Goal: Information Seeking & Learning: Check status

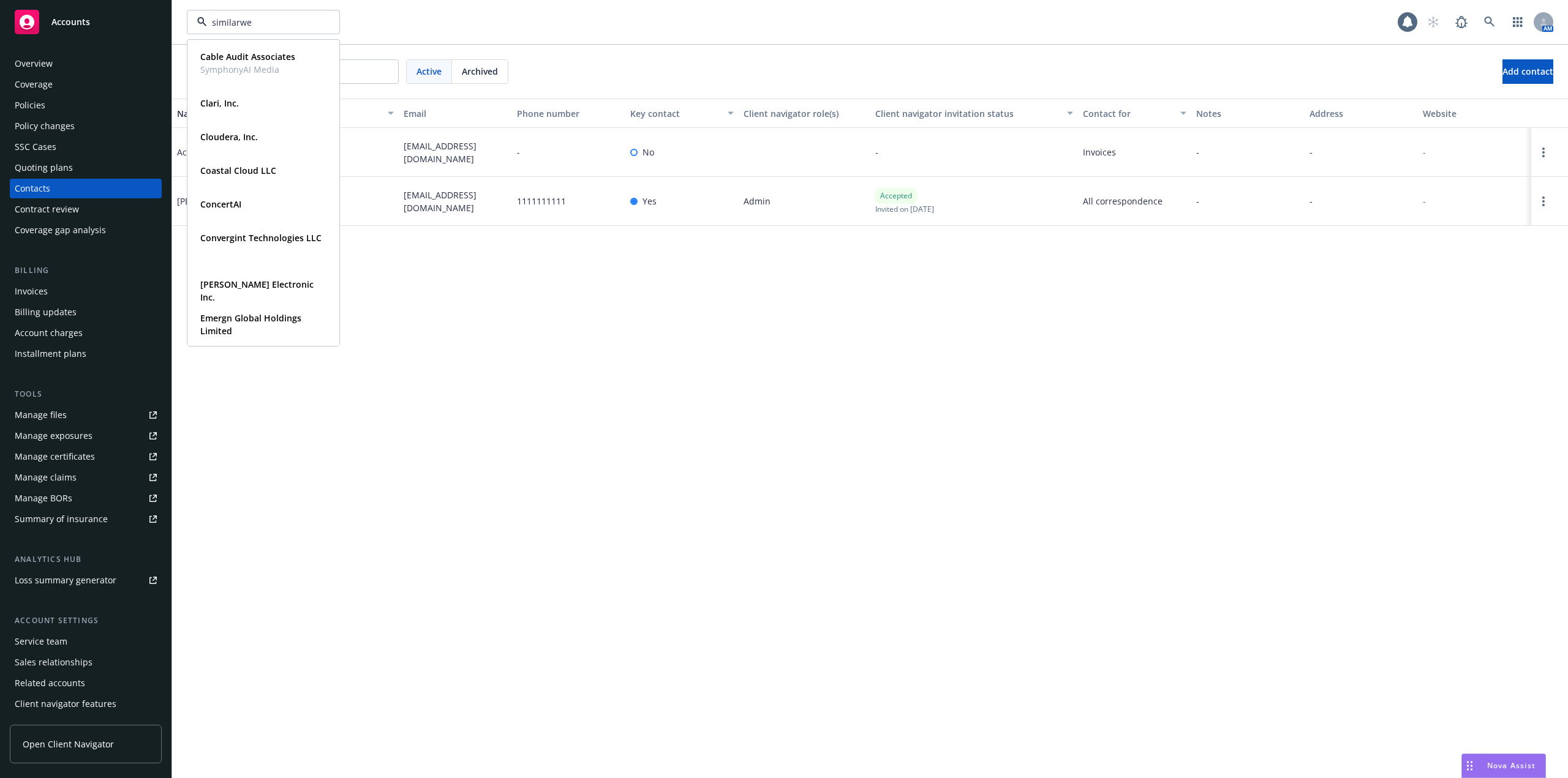
type input "similarweb"
click at [272, 54] on div "Similarweb, Inc." at bounding box center [263, 56] width 136 height 18
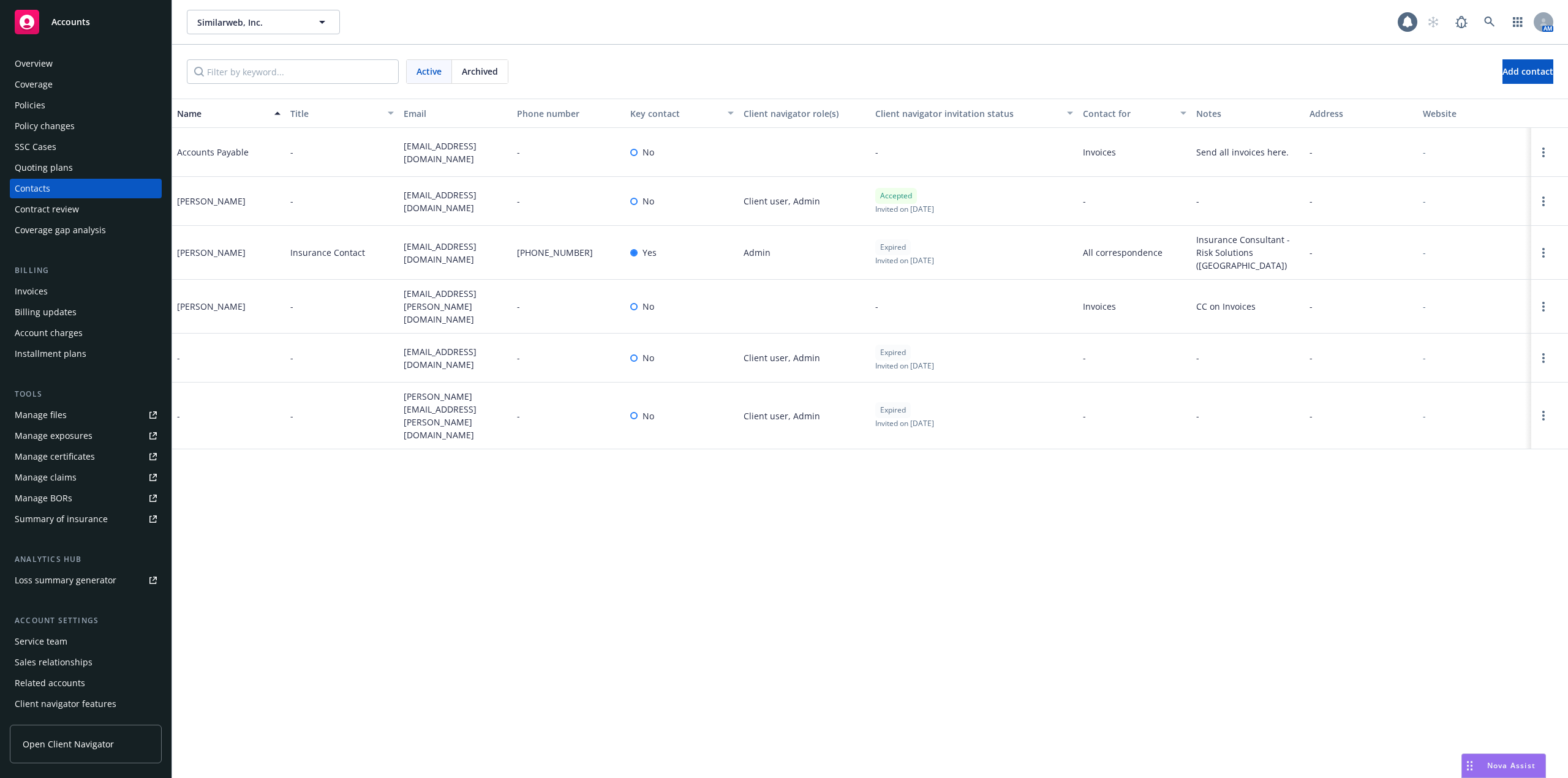
click at [66, 103] on div "Policies" at bounding box center [85, 105] width 142 height 20
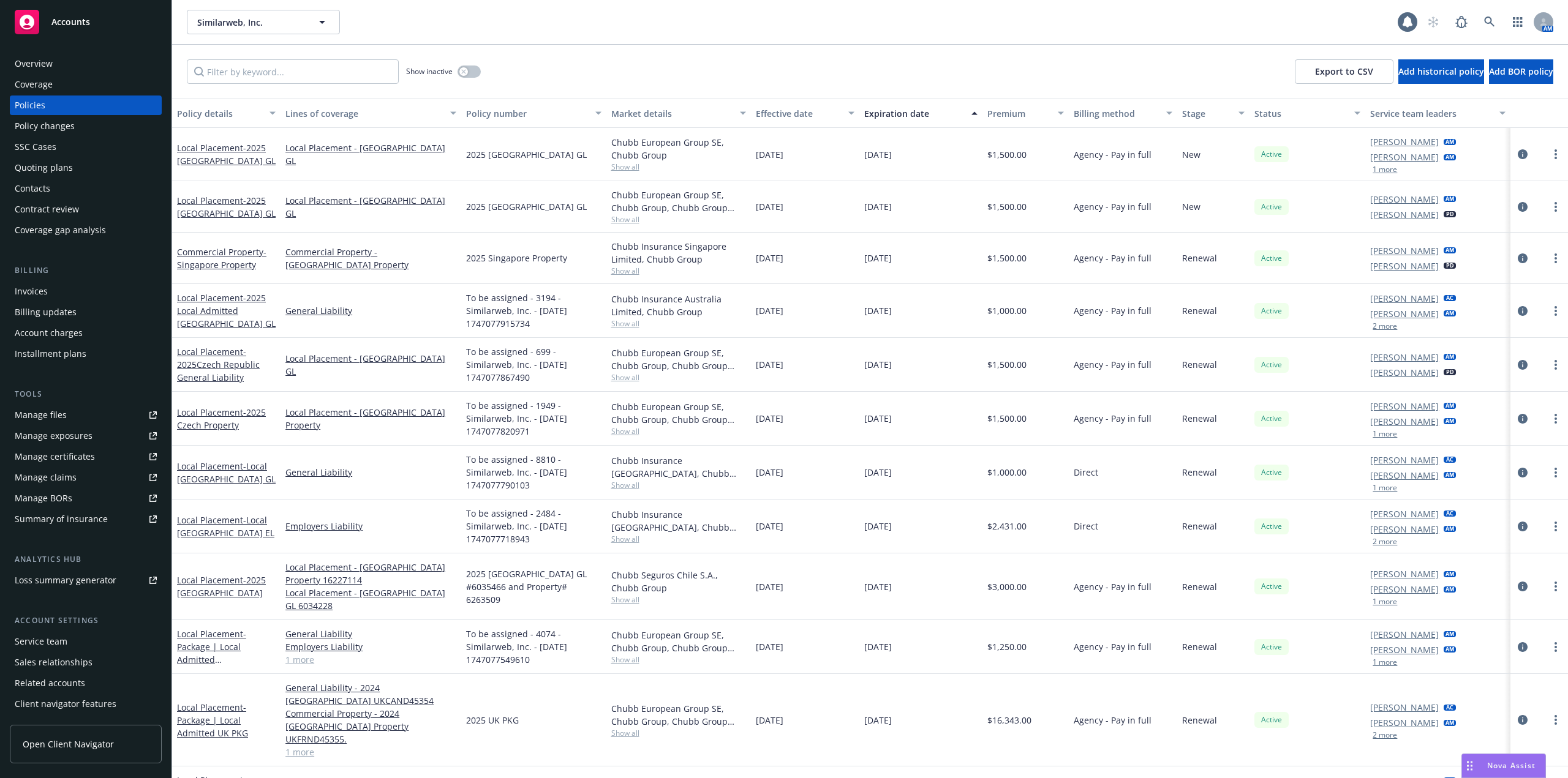
click at [60, 294] on div "Invoices" at bounding box center [85, 291] width 142 height 20
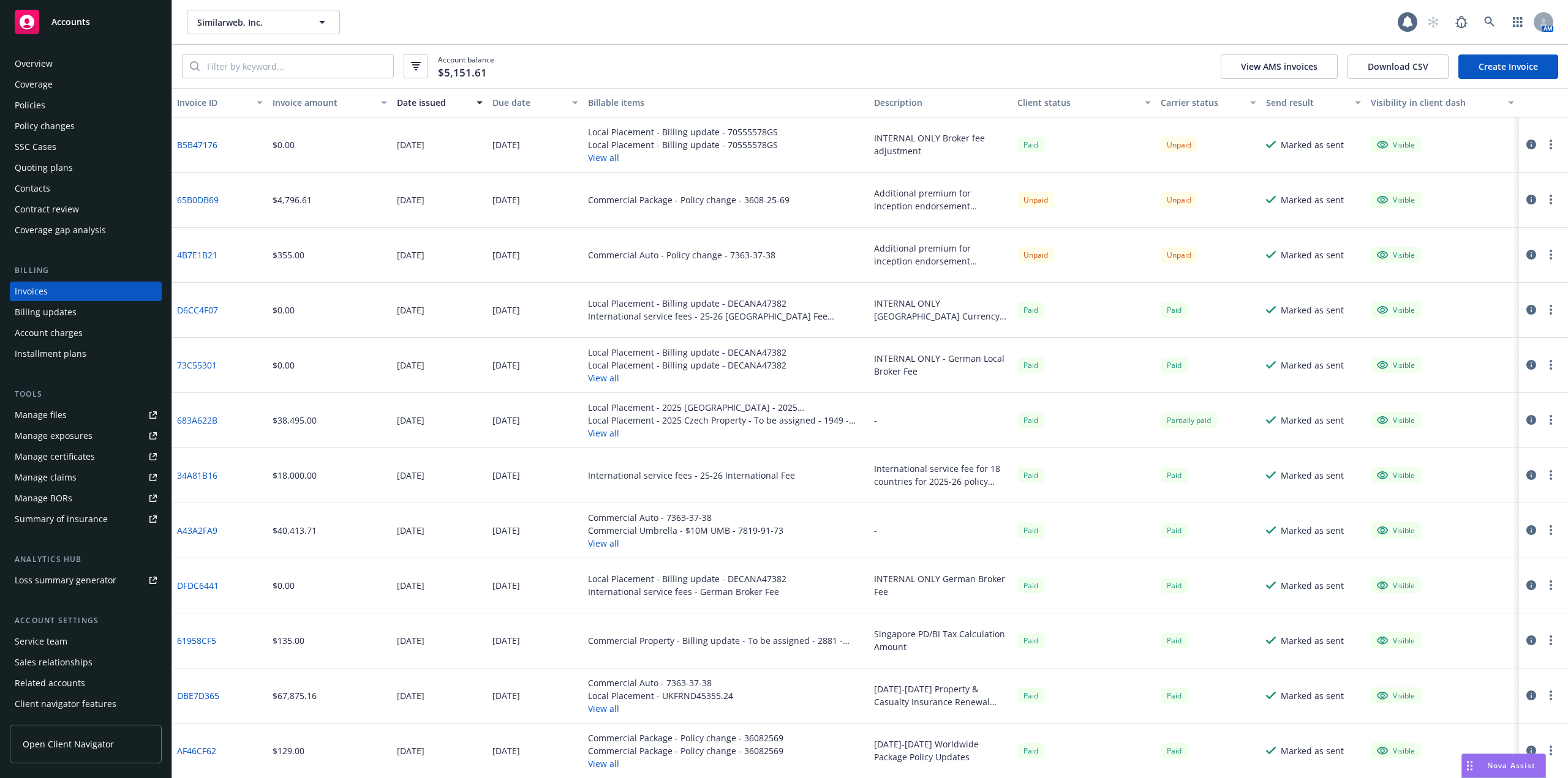
scroll to position [1, 0]
click at [59, 107] on div "Policies" at bounding box center [85, 105] width 142 height 20
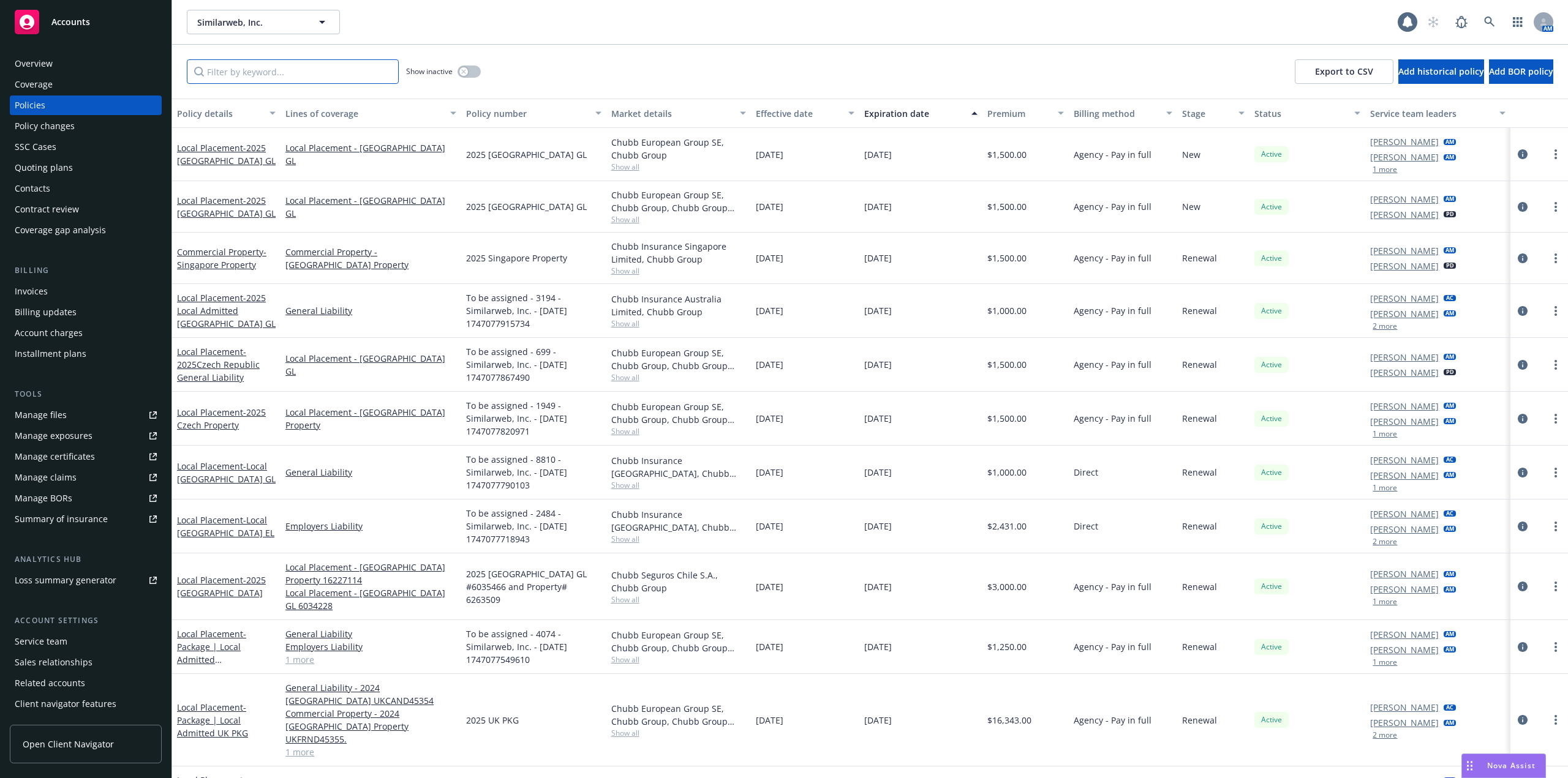
click at [299, 73] on input "Filter by keyword..." at bounding box center [293, 72] width 212 height 25
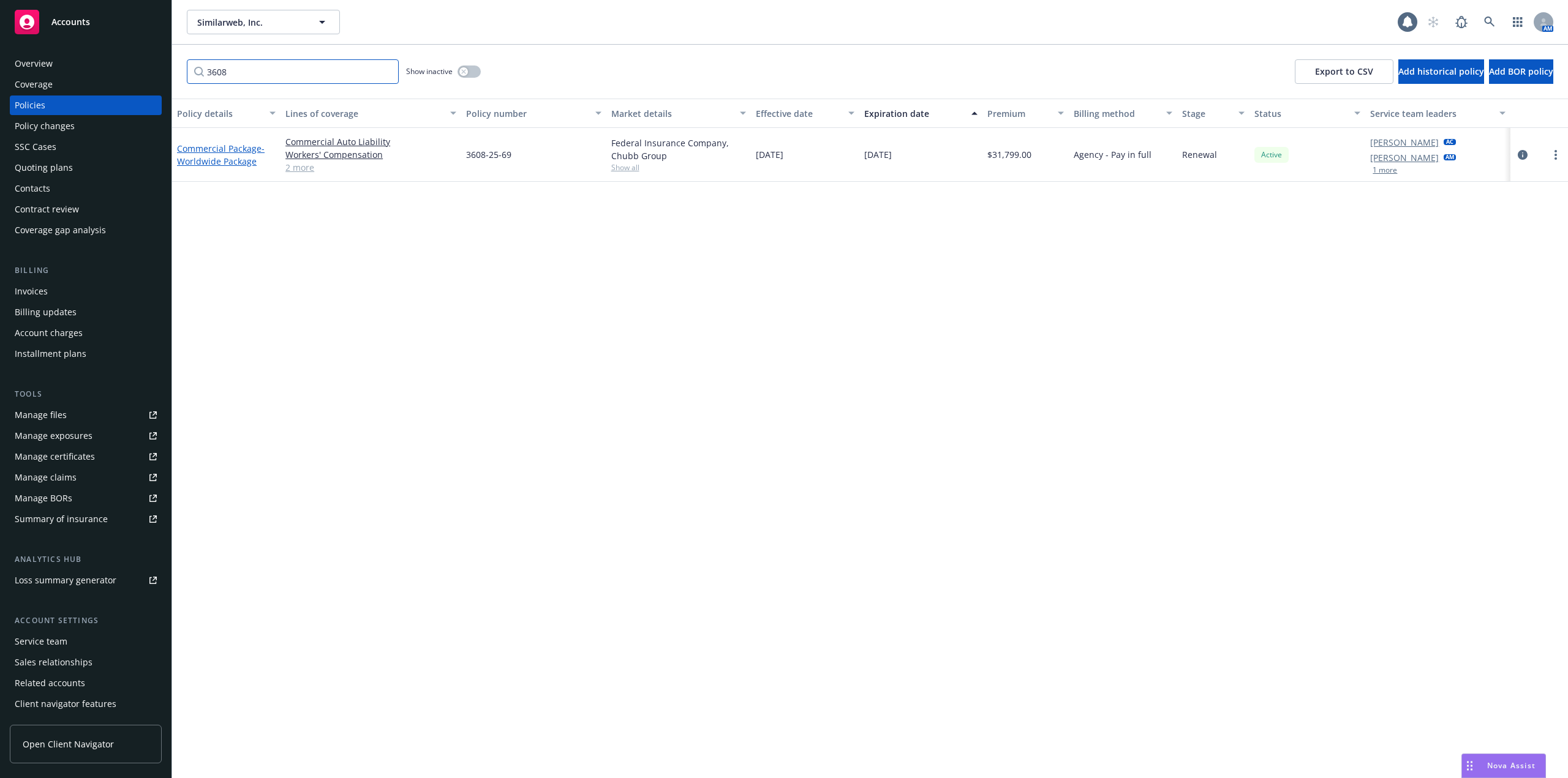
type input "3608"
click at [215, 150] on link "Commercial Package - Worldwide Package" at bounding box center [221, 154] width 87 height 25
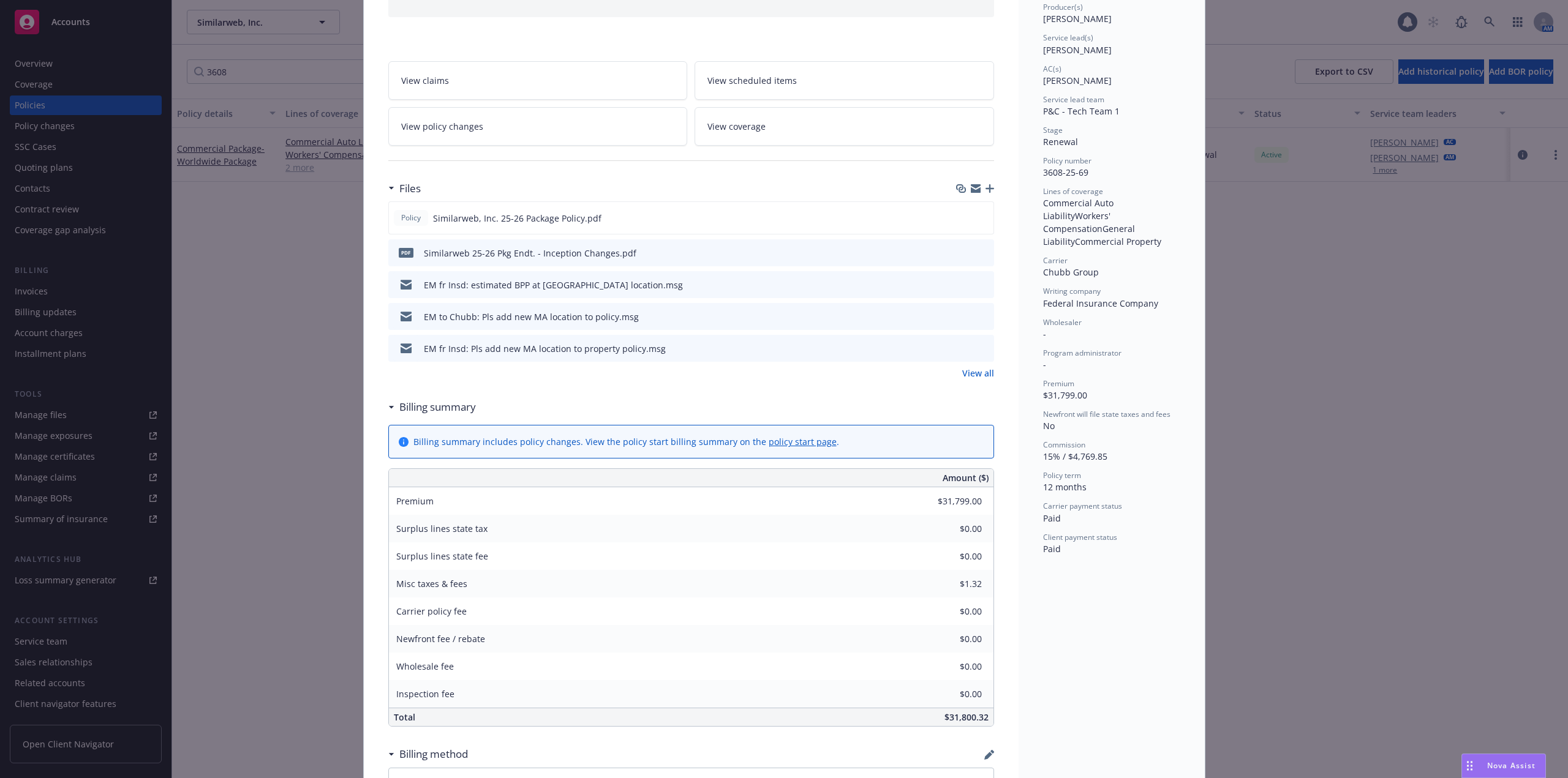
scroll to position [61, 0]
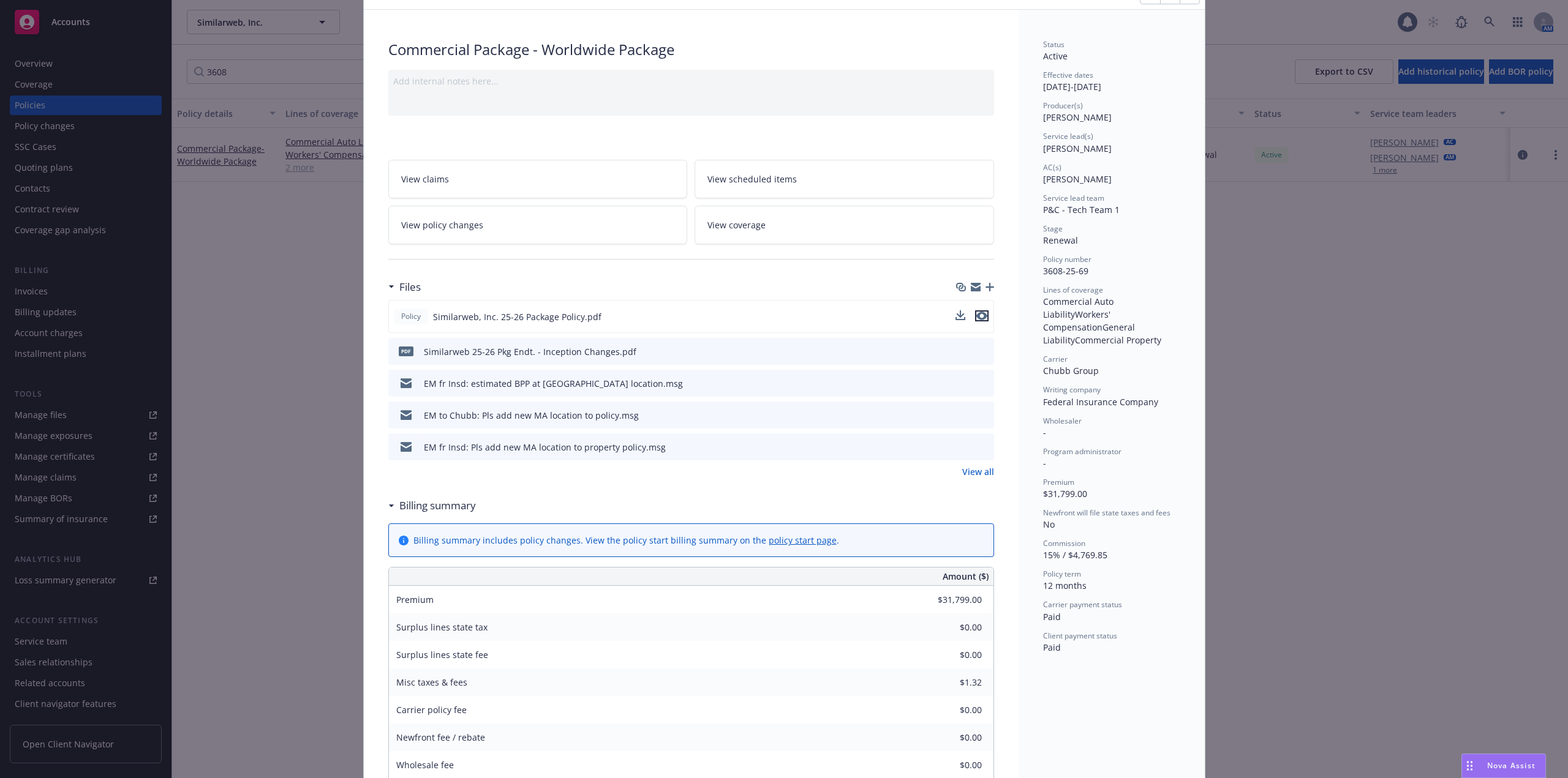
click at [977, 315] on icon "preview file" at bounding box center [982, 316] width 11 height 9
click at [977, 349] on icon "preview file" at bounding box center [982, 351] width 11 height 9
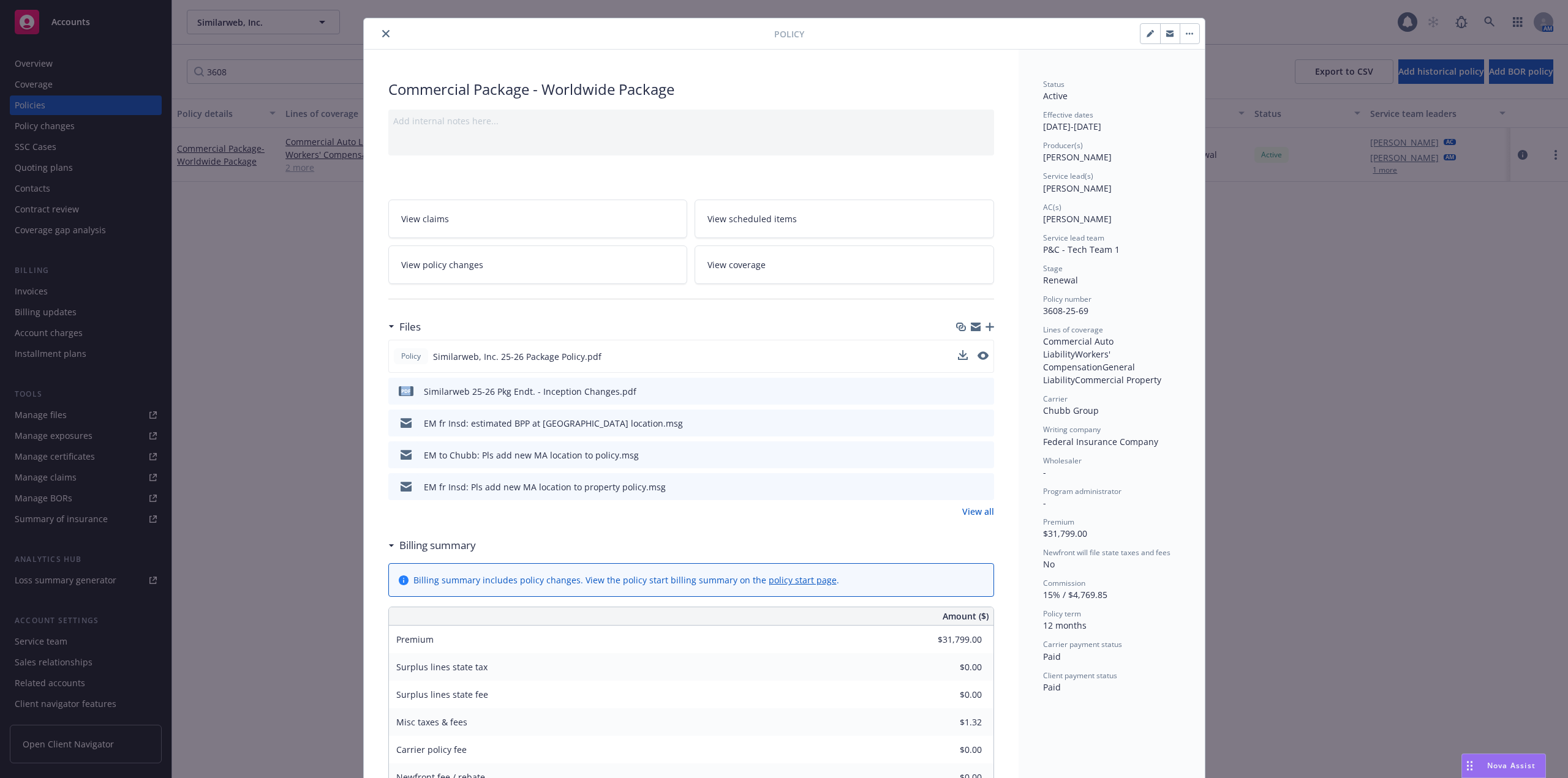
scroll to position [0, 0]
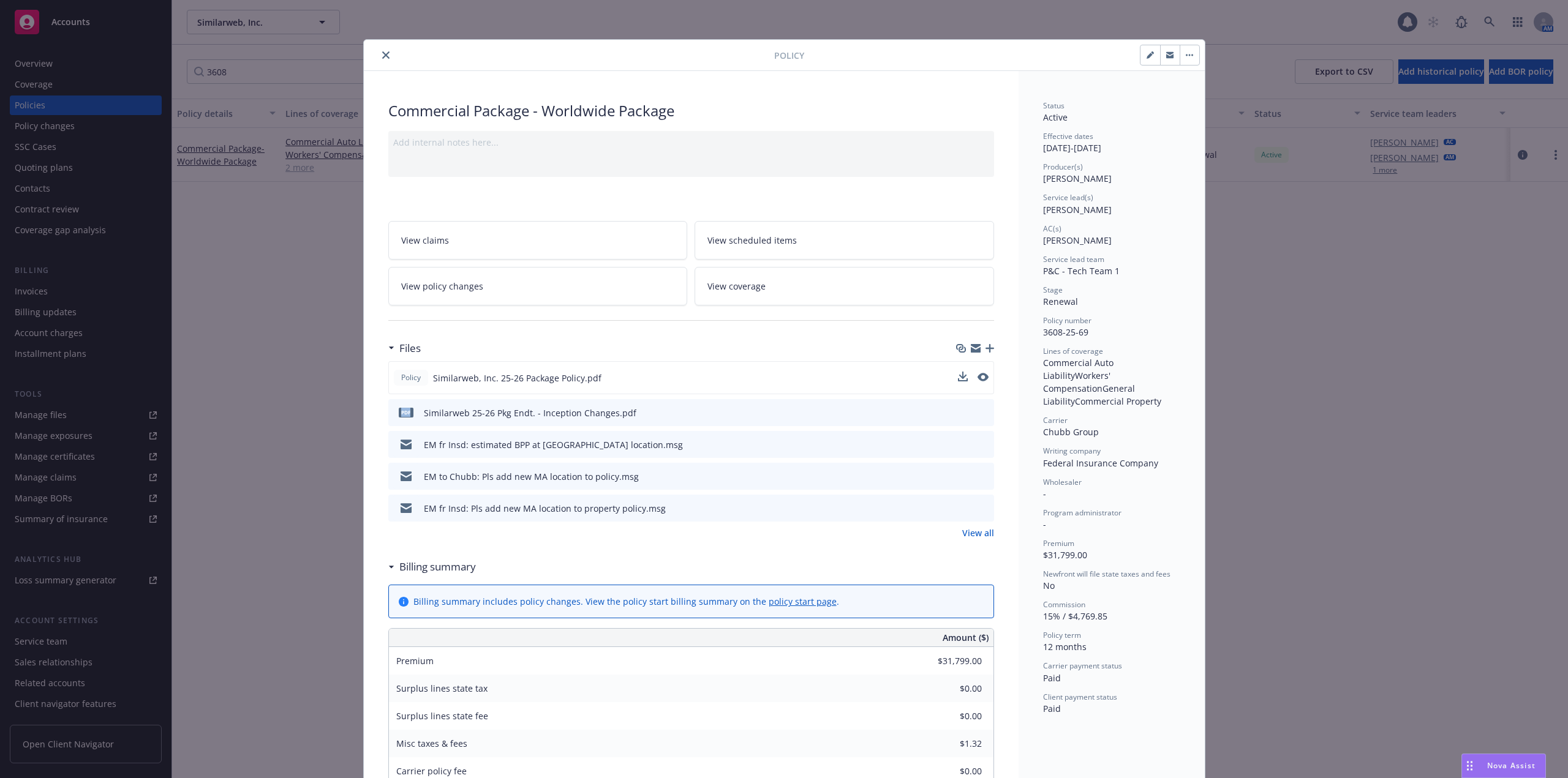
click at [383, 51] on icon "close" at bounding box center [386, 55] width 8 height 8
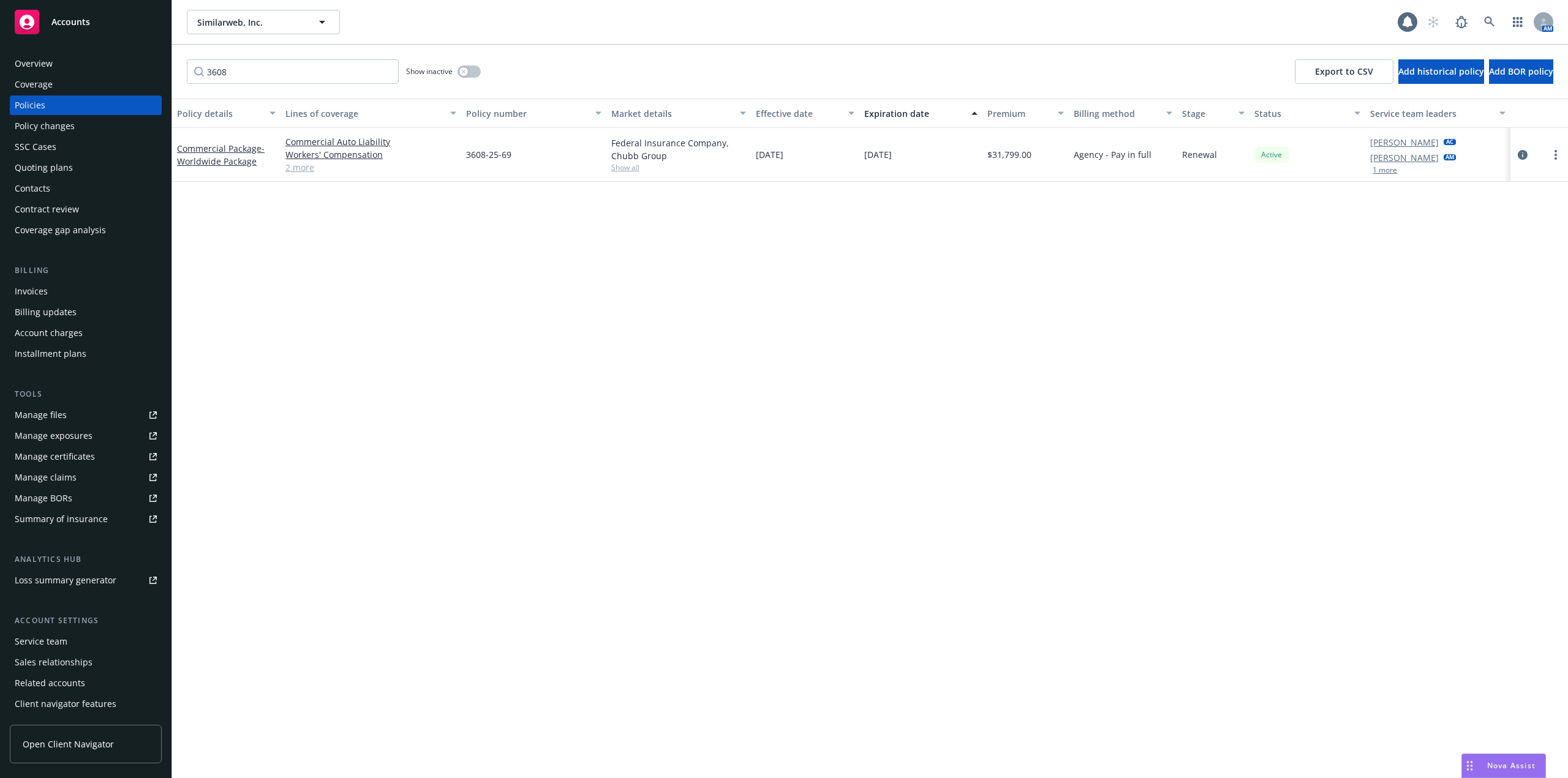
click at [65, 293] on div "Invoices" at bounding box center [85, 291] width 142 height 20
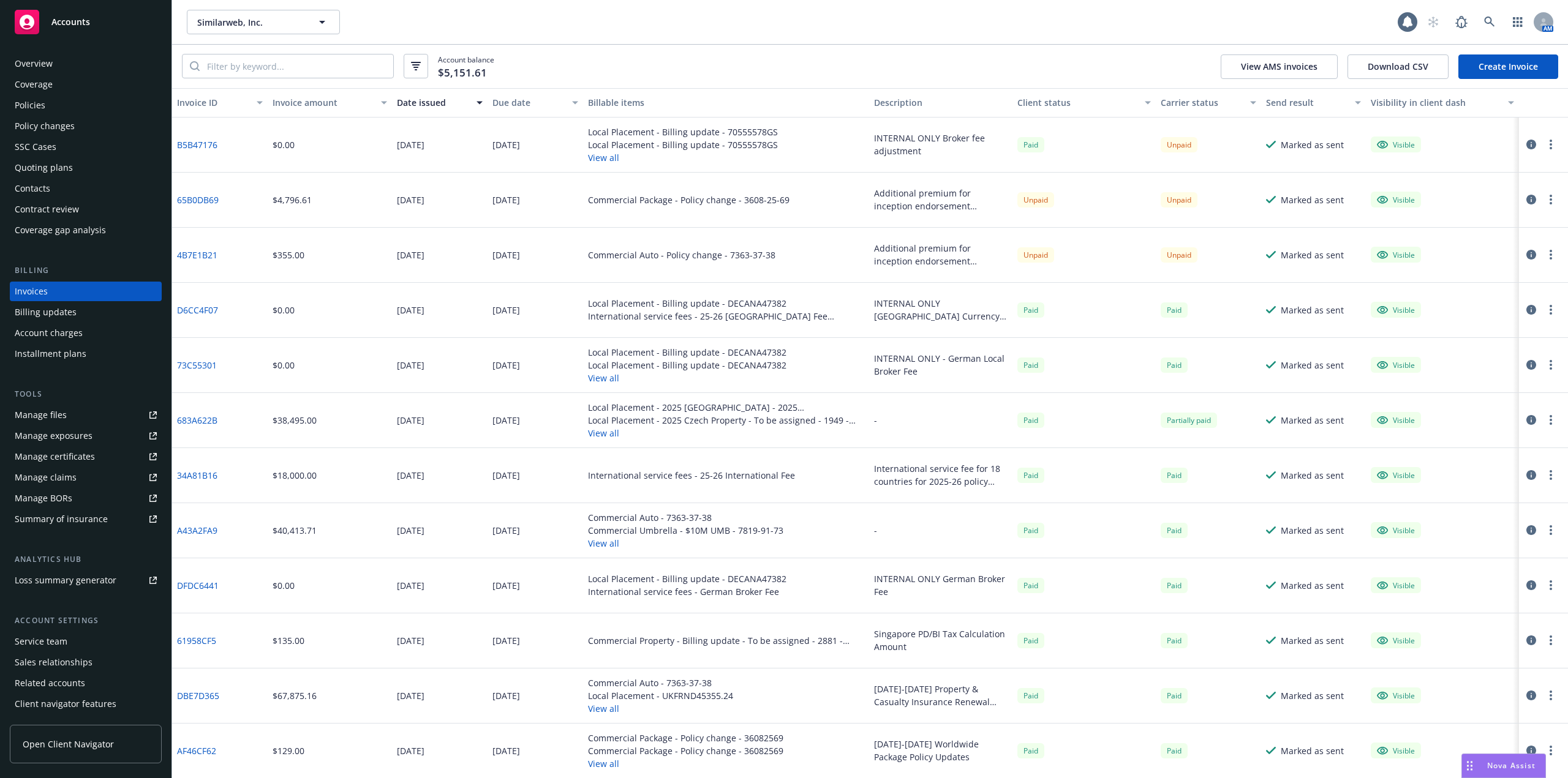
scroll to position [1, 0]
click at [602, 546] on button "View all" at bounding box center [685, 543] width 196 height 13
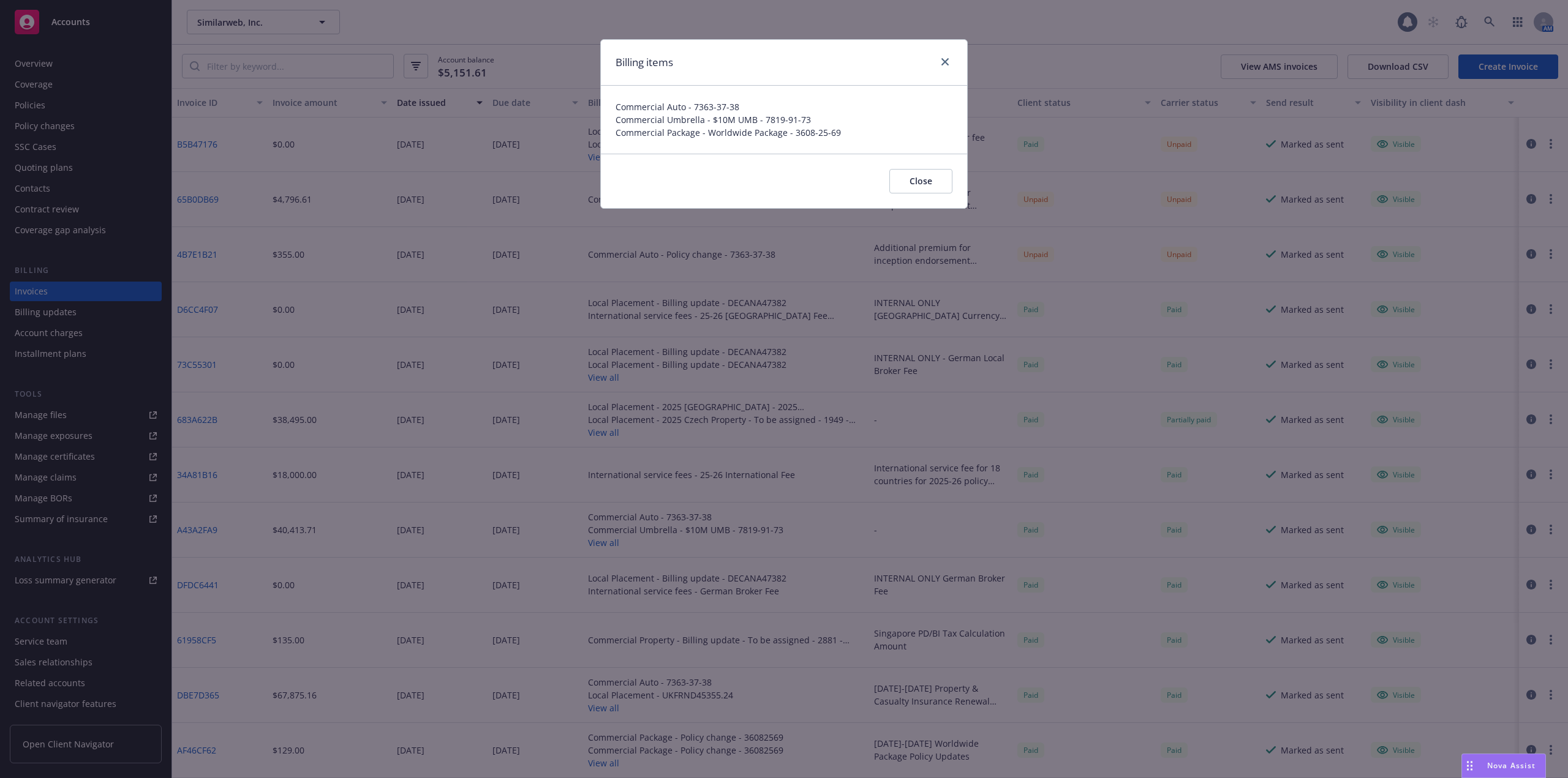
click at [766, 235] on div "Billing items Commercial Auto - 7363-37-38 Commercial Umbrella - $10M UMB - 781…" at bounding box center [784, 389] width 1568 height 778
click at [947, 65] on link "close" at bounding box center [945, 61] width 15 height 15
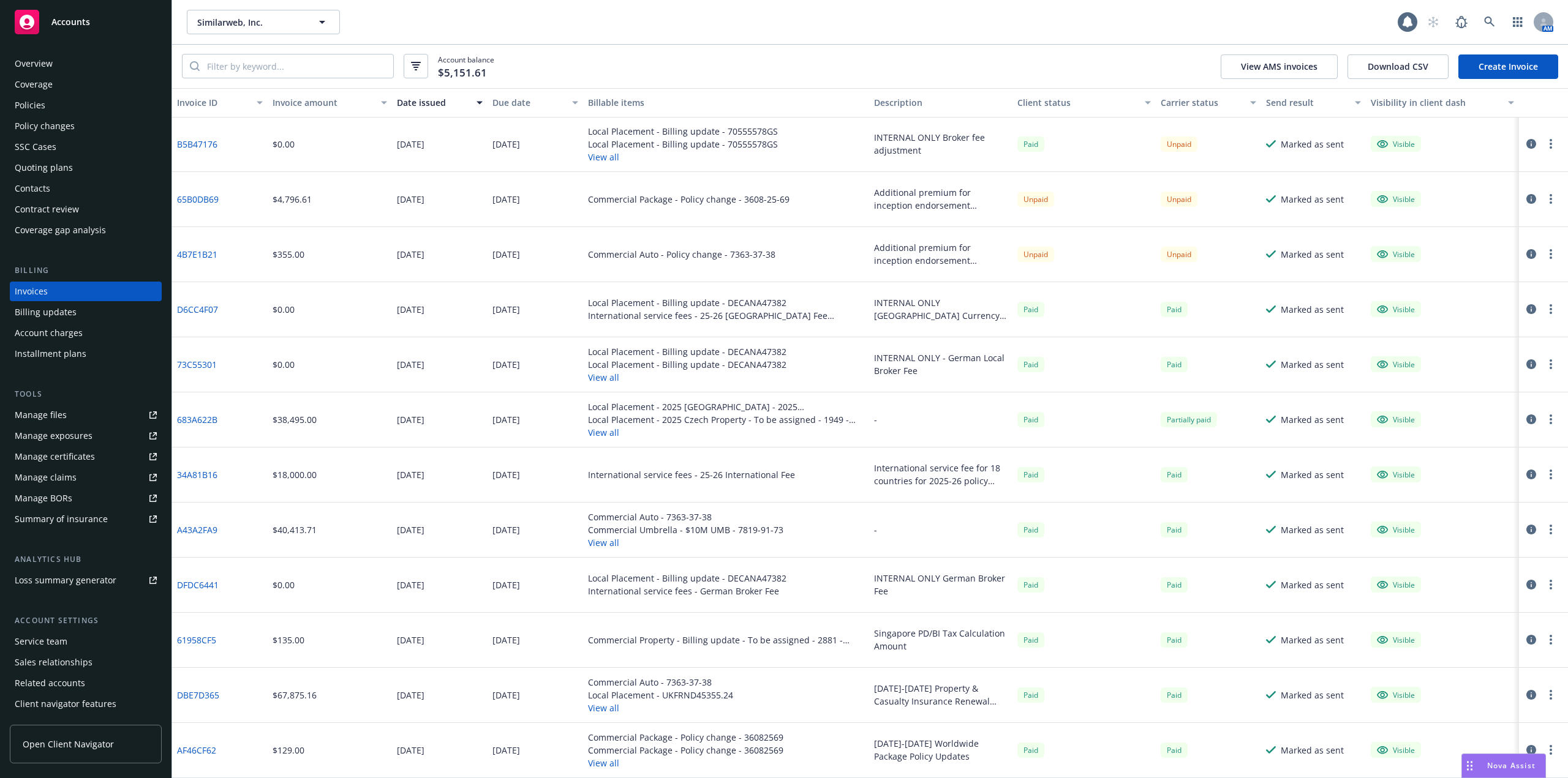
click at [66, 96] on div "Overview Coverage Policies Policy changes SSC Cases Quoting plans Contacts Cont…" at bounding box center [85, 147] width 152 height 186
click at [56, 99] on div "Policies" at bounding box center [85, 105] width 142 height 20
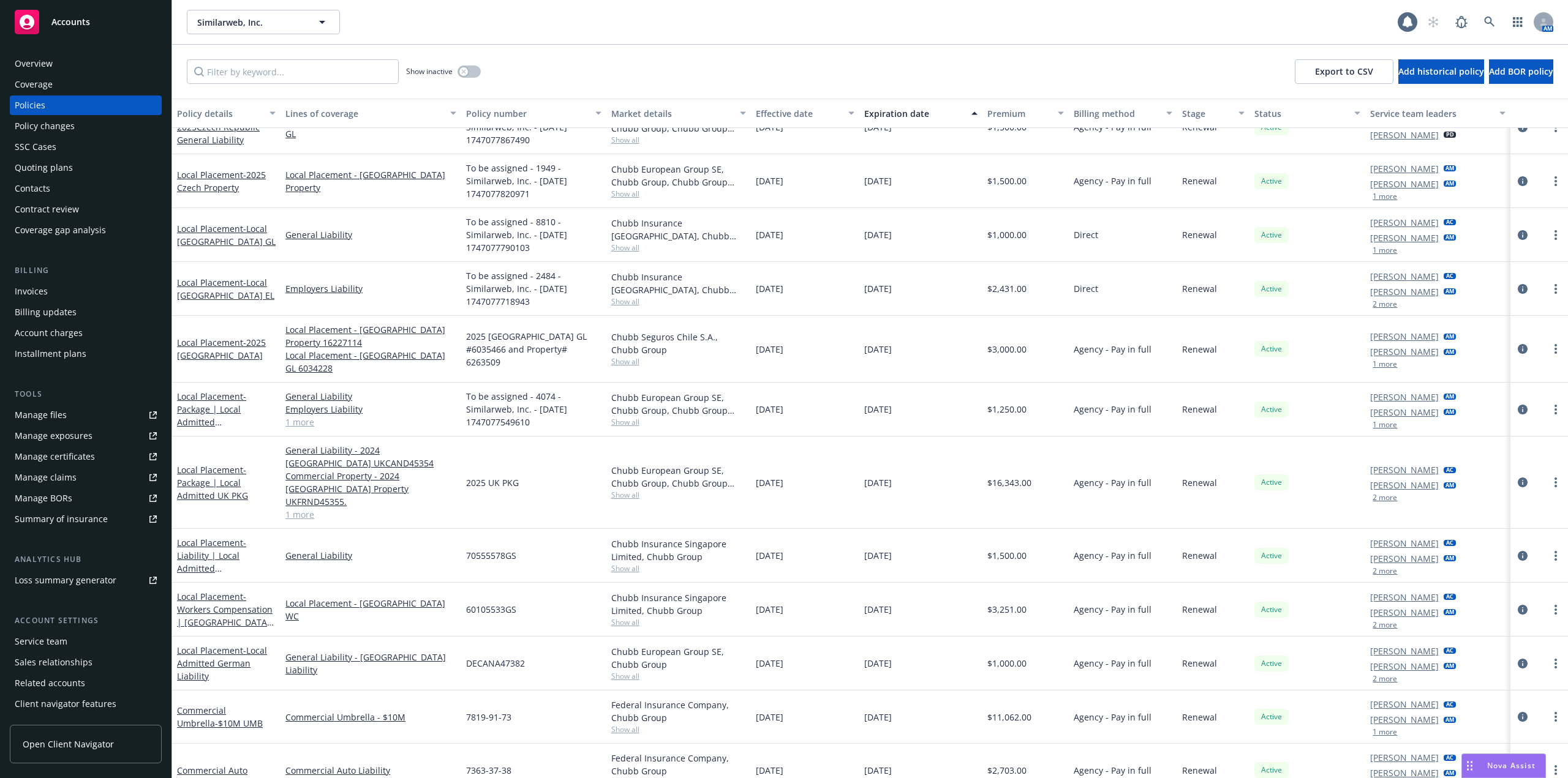
scroll to position [258, 0]
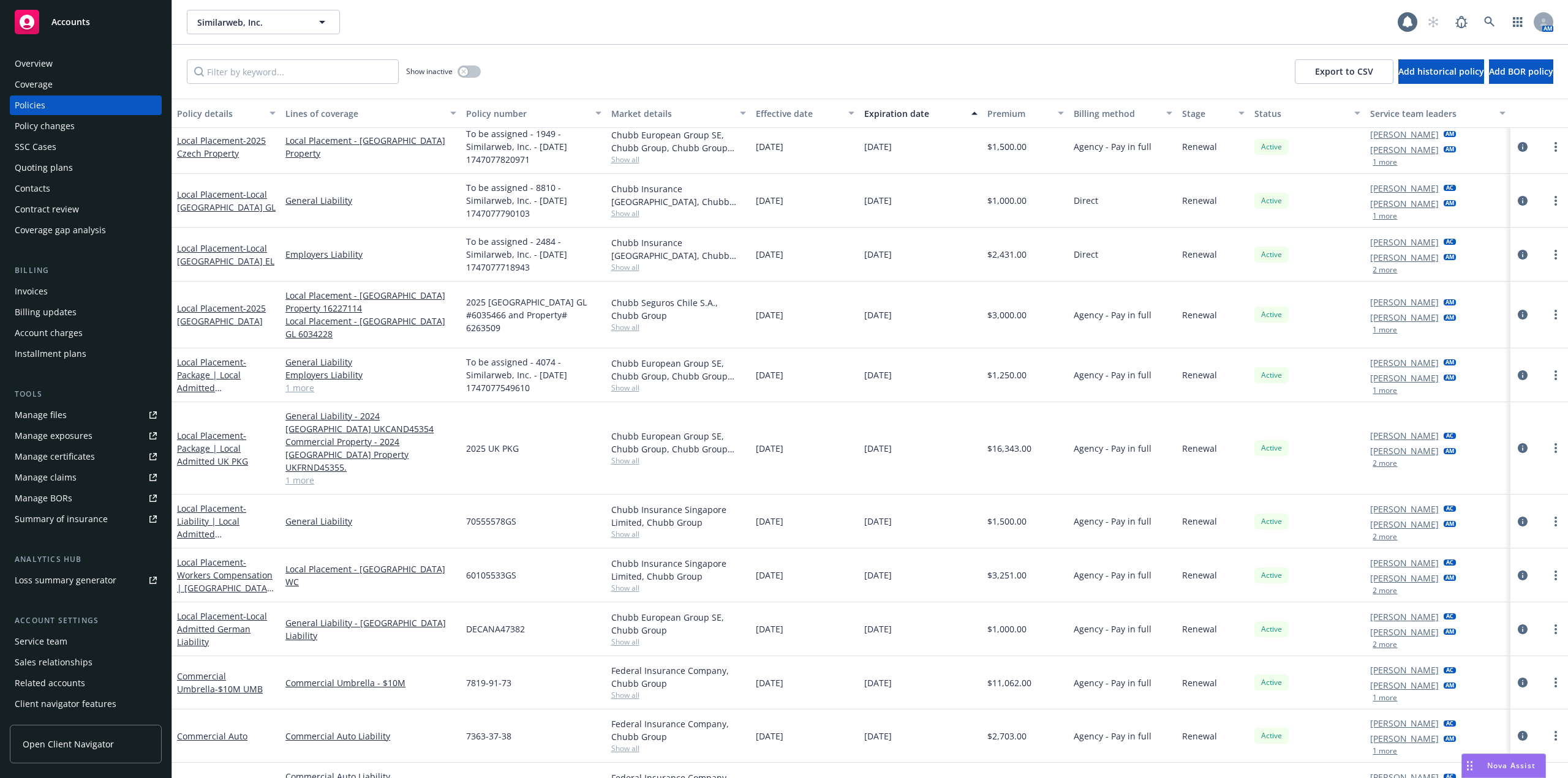
click at [236, 777] on link "Commercial Package - Worldwide Package" at bounding box center [221, 789] width 87 height 25
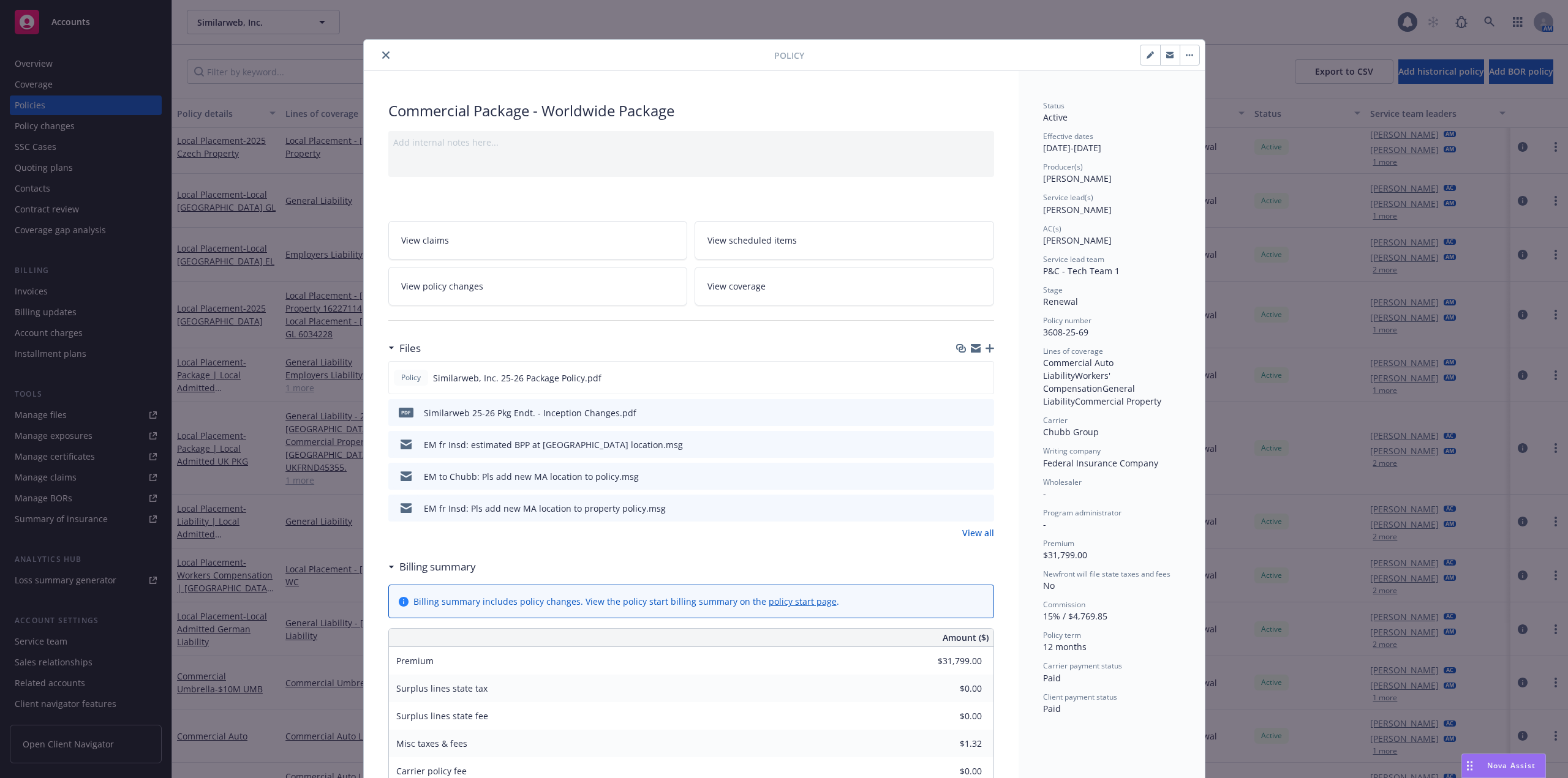
scroll to position [37, 0]
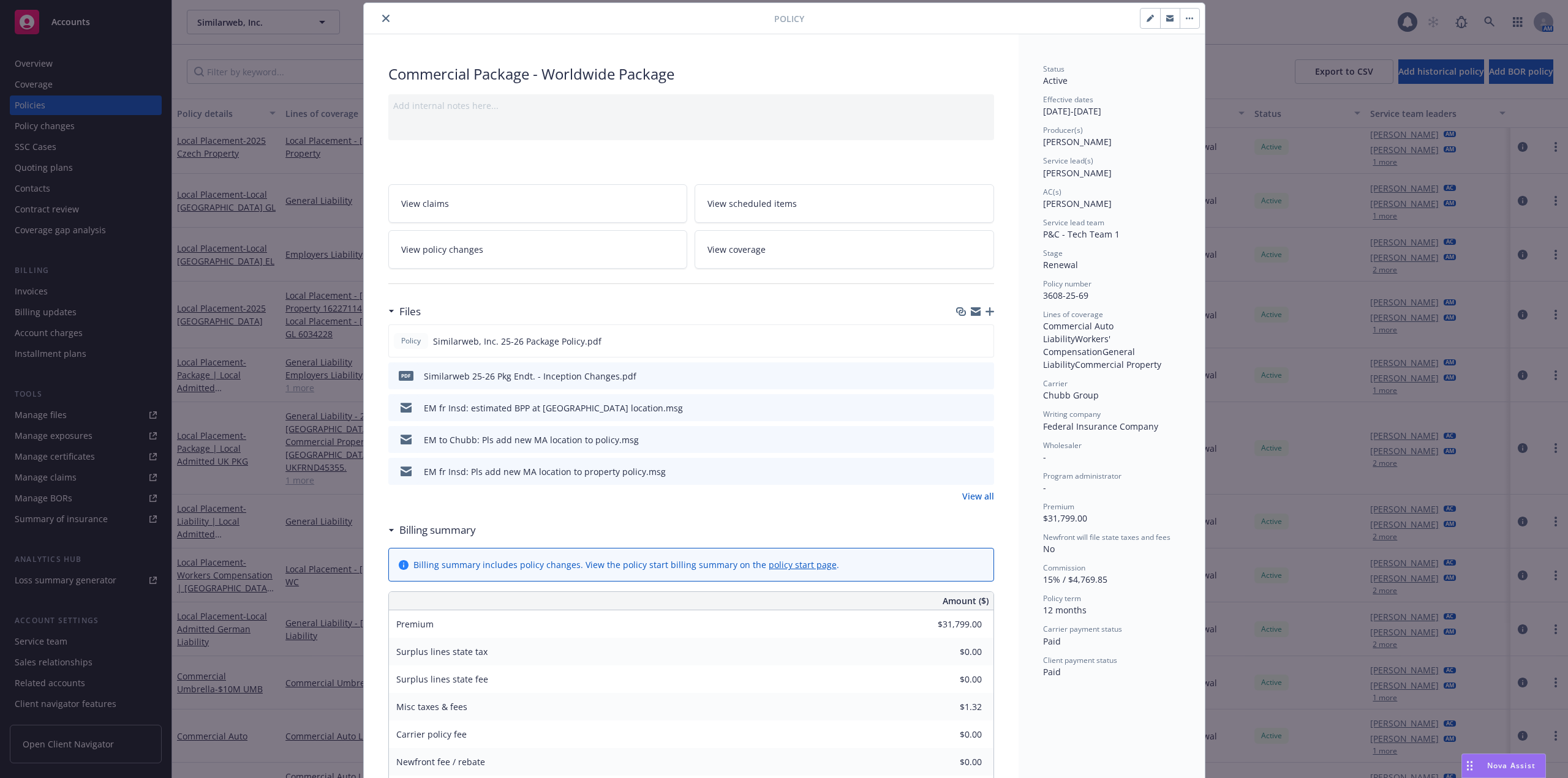
click at [983, 501] on link "View all" at bounding box center [978, 496] width 32 height 13
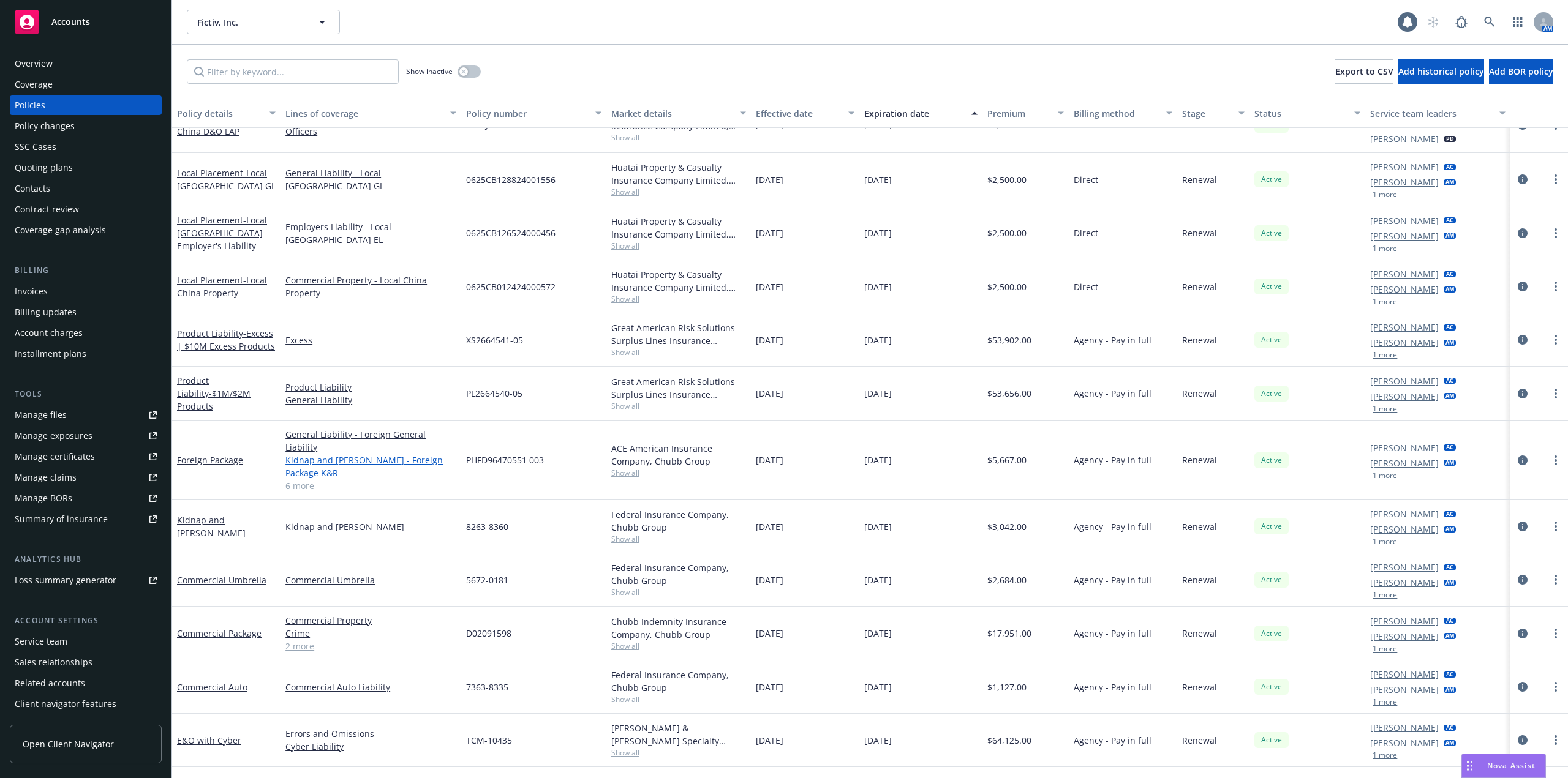
scroll to position [303, 0]
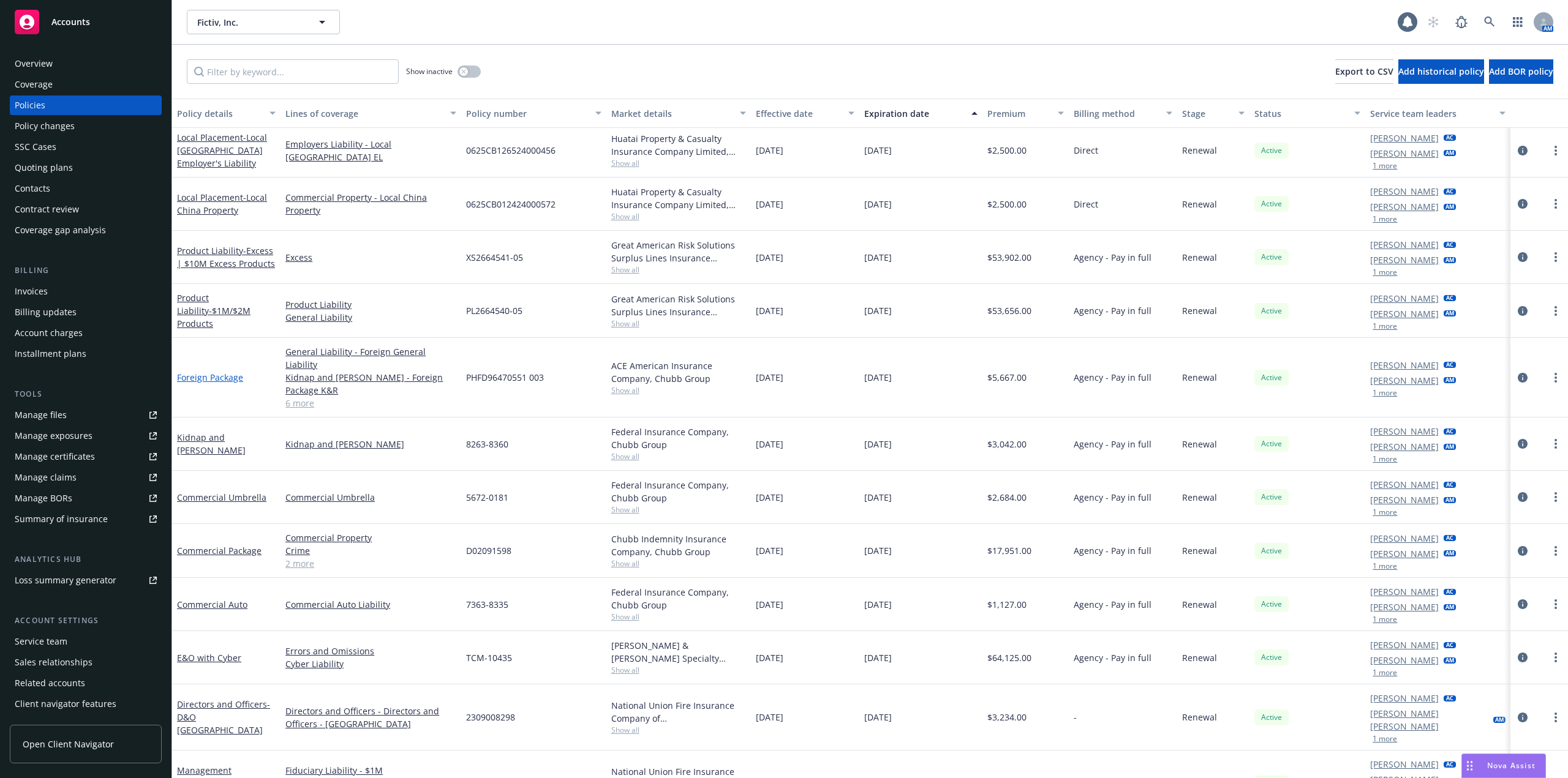
click at [212, 372] on link "Foreign Package" at bounding box center [210, 377] width 66 height 11
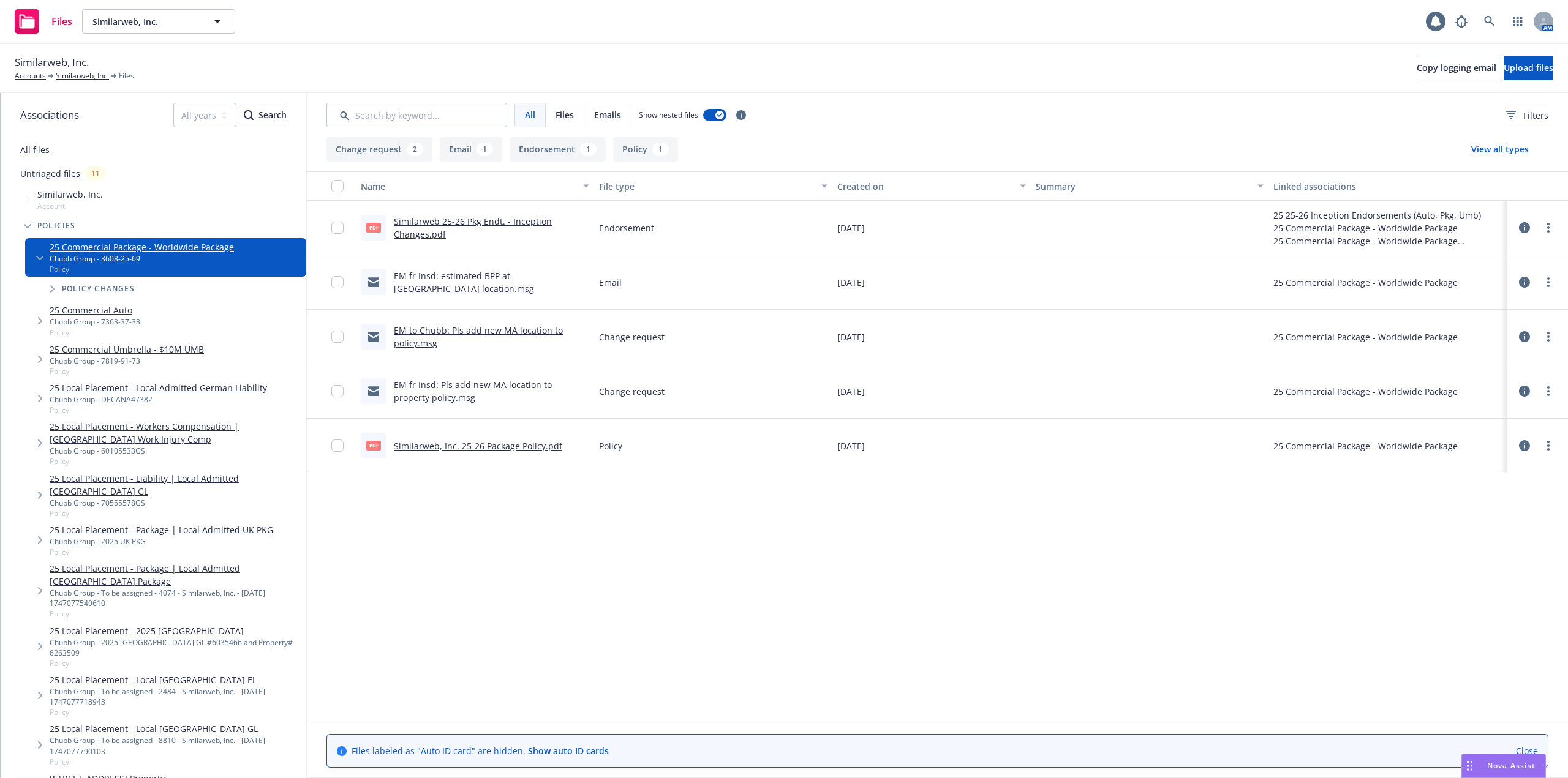
click at [516, 500] on div "Name File type Created on Summary Linked associations pdf Similarweb 25-26 Pkg …" at bounding box center [937, 448] width 1261 height 552
click at [928, 66] on div "Similarweb, Inc. Accounts Similarweb, Inc. Files Copy logging email Upload files" at bounding box center [784, 68] width 1539 height 27
click at [974, 64] on div "Similarweb, Inc. Accounts Similarweb, Inc. Files Copy logging email Upload files" at bounding box center [784, 68] width 1539 height 27
click at [84, 79] on link "Similarweb, Inc." at bounding box center [82, 75] width 53 height 11
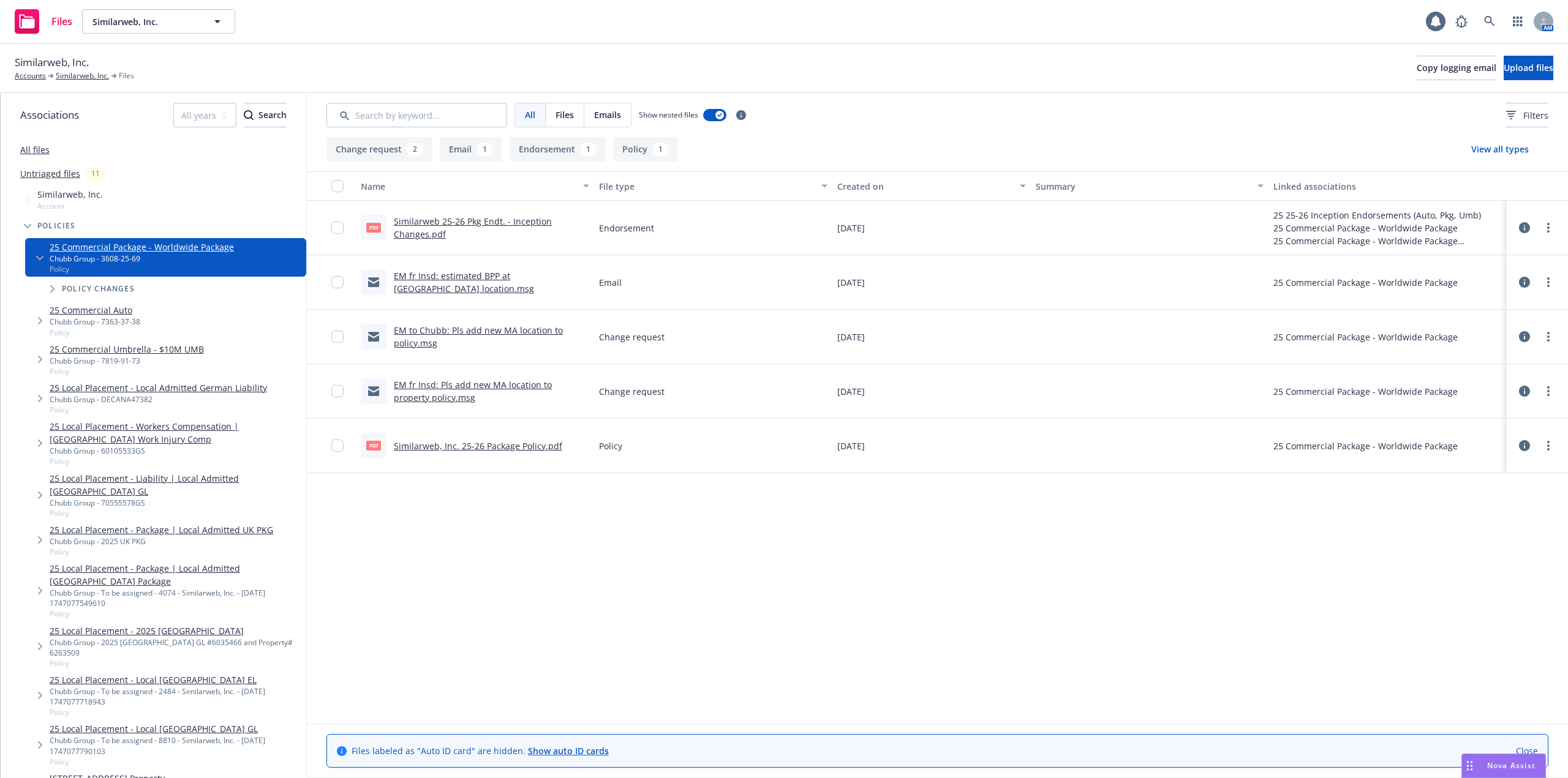
click at [27, 225] on icon "Tree Example" at bounding box center [28, 227] width 8 height 5
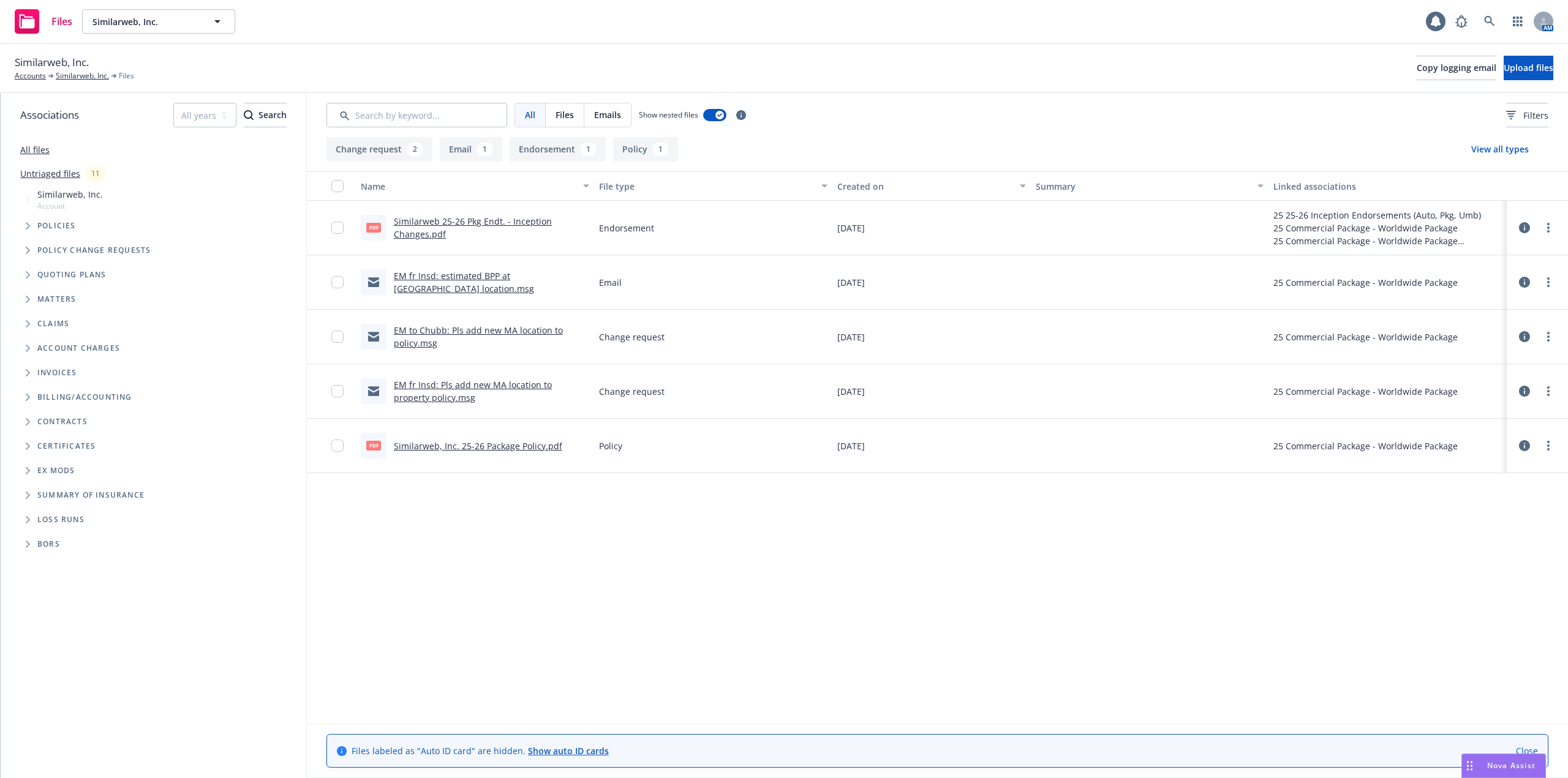
click at [68, 222] on span "Policies" at bounding box center [56, 226] width 39 height 8
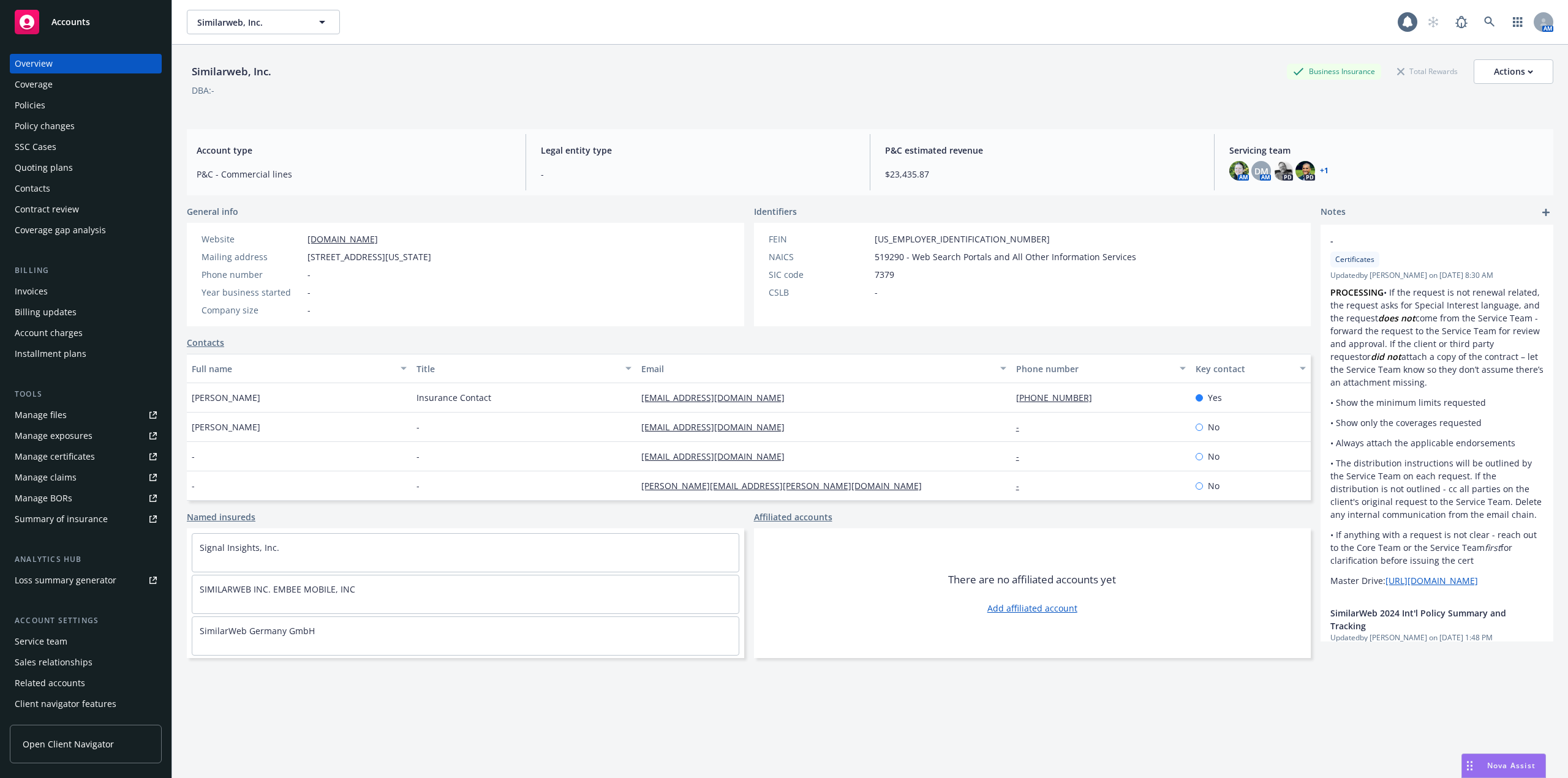
click at [33, 110] on div "Policies" at bounding box center [30, 105] width 30 height 20
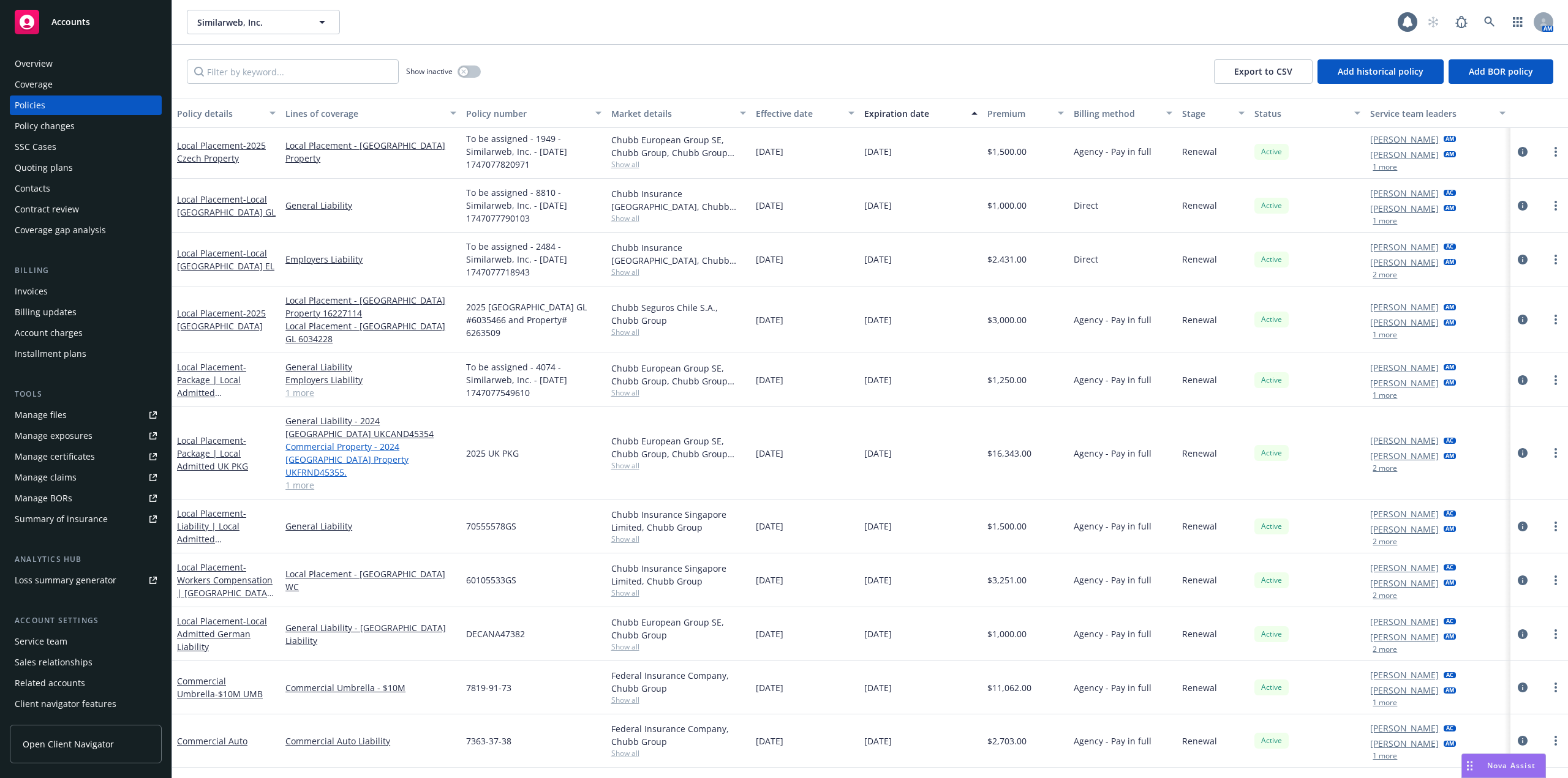
scroll to position [258, 0]
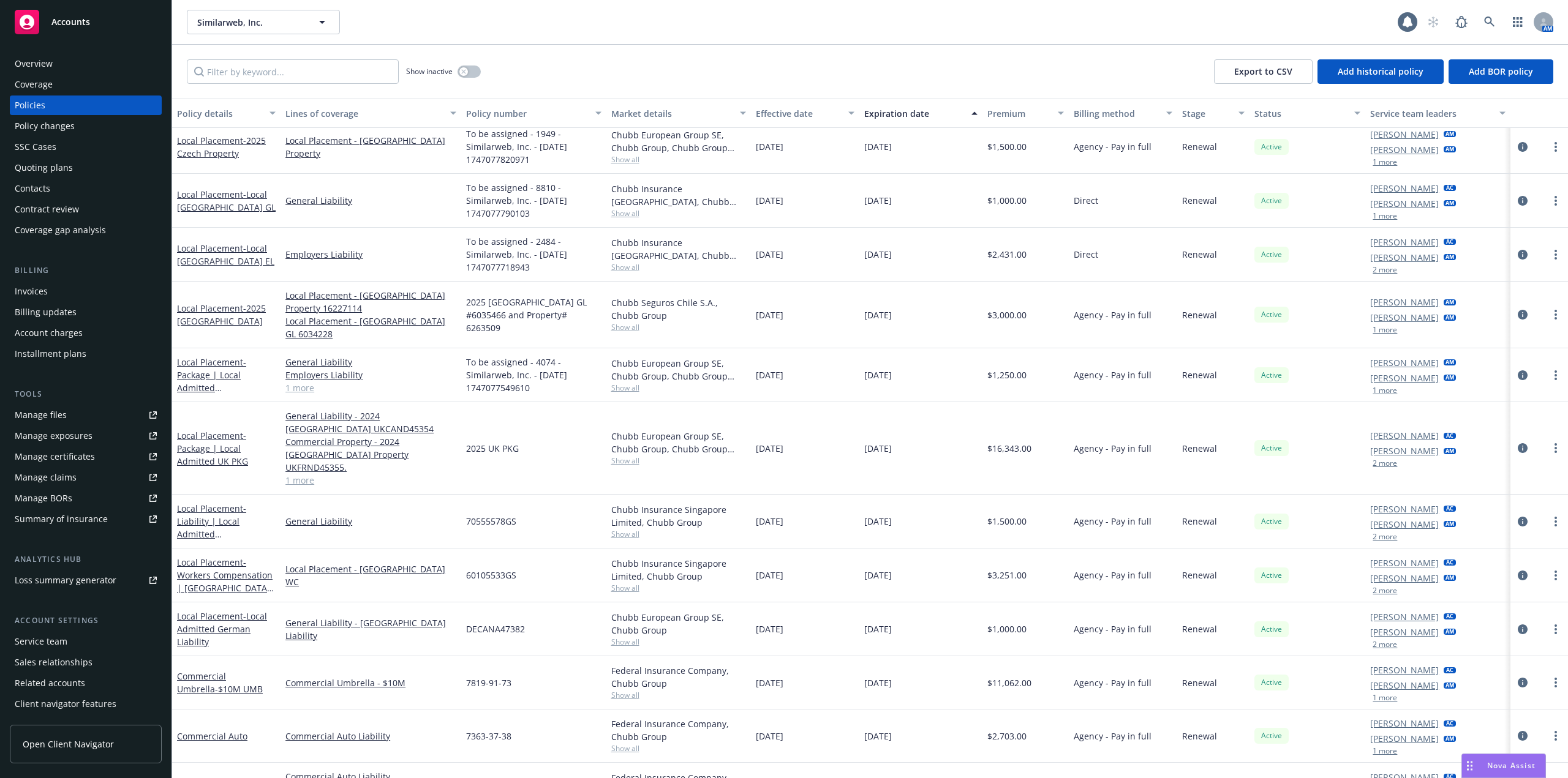
click at [232, 777] on link "Commercial Package - Worldwide Package" at bounding box center [221, 789] width 87 height 25
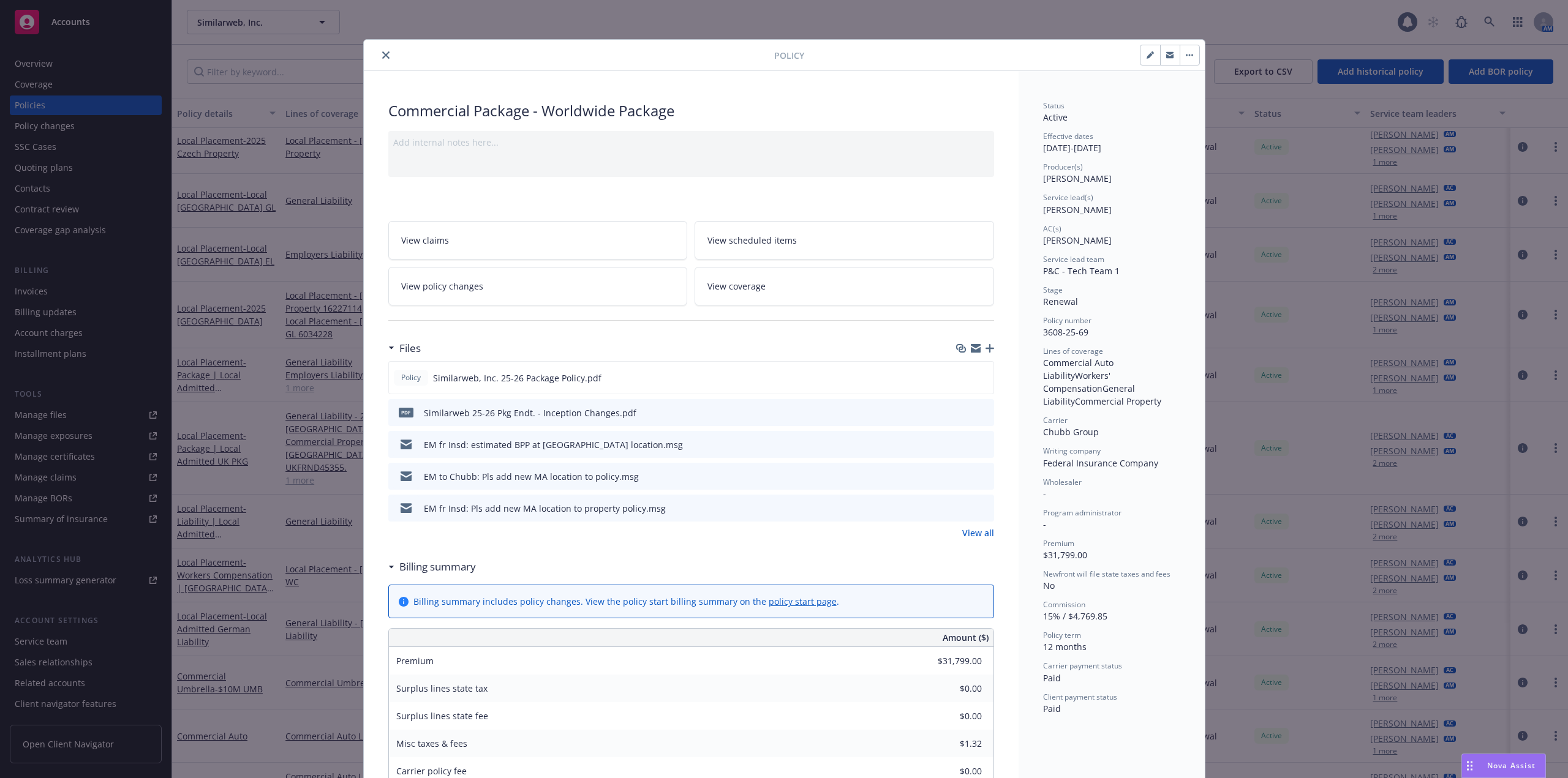
click at [381, 51] on button "close" at bounding box center [386, 54] width 15 height 15
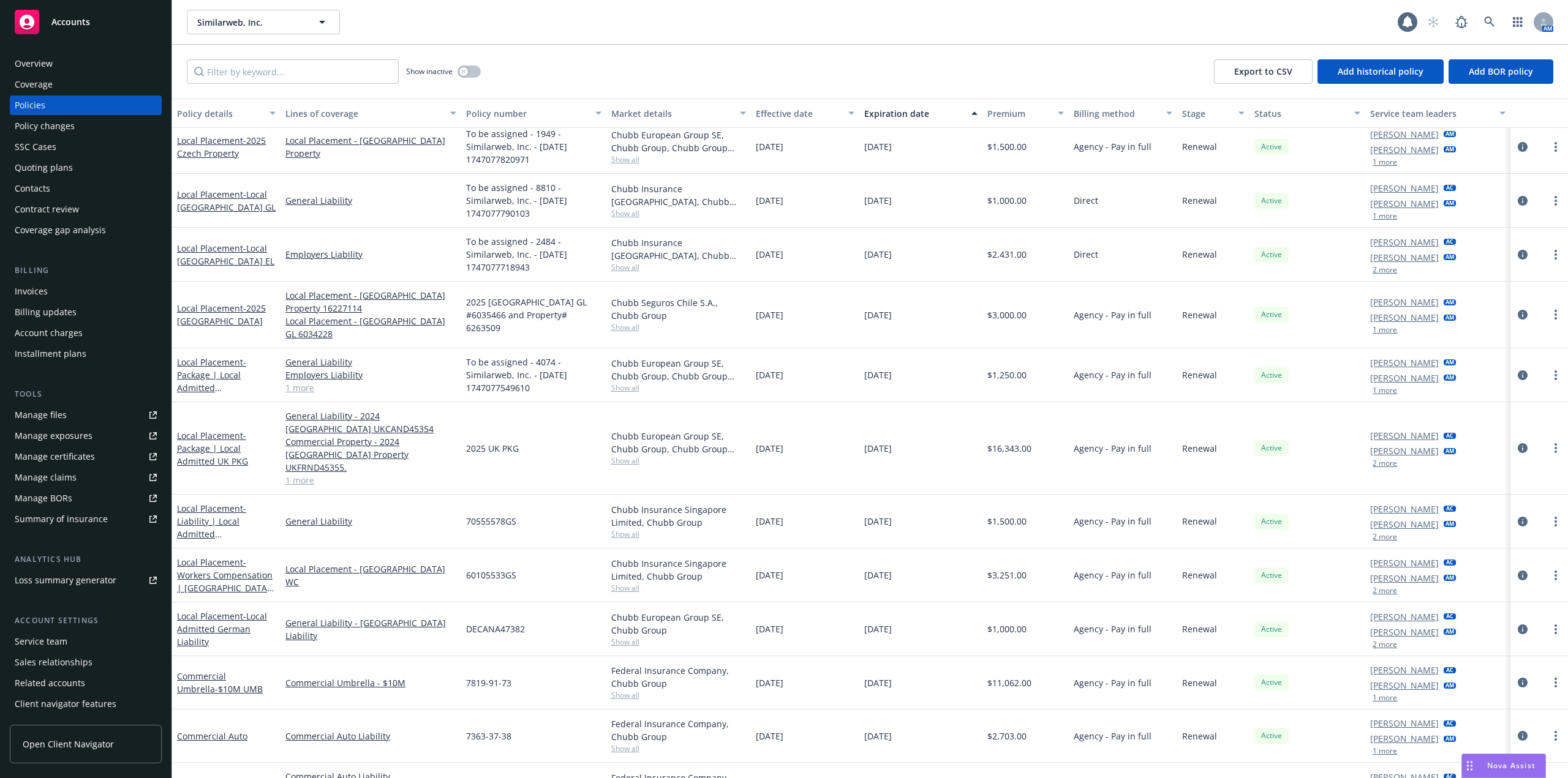
click at [218, 777] on div "Commercial Package - Worldwide Package" at bounding box center [227, 789] width 99 height 26
click at [224, 777] on link "Commercial Package - Worldwide Package" at bounding box center [221, 789] width 87 height 25
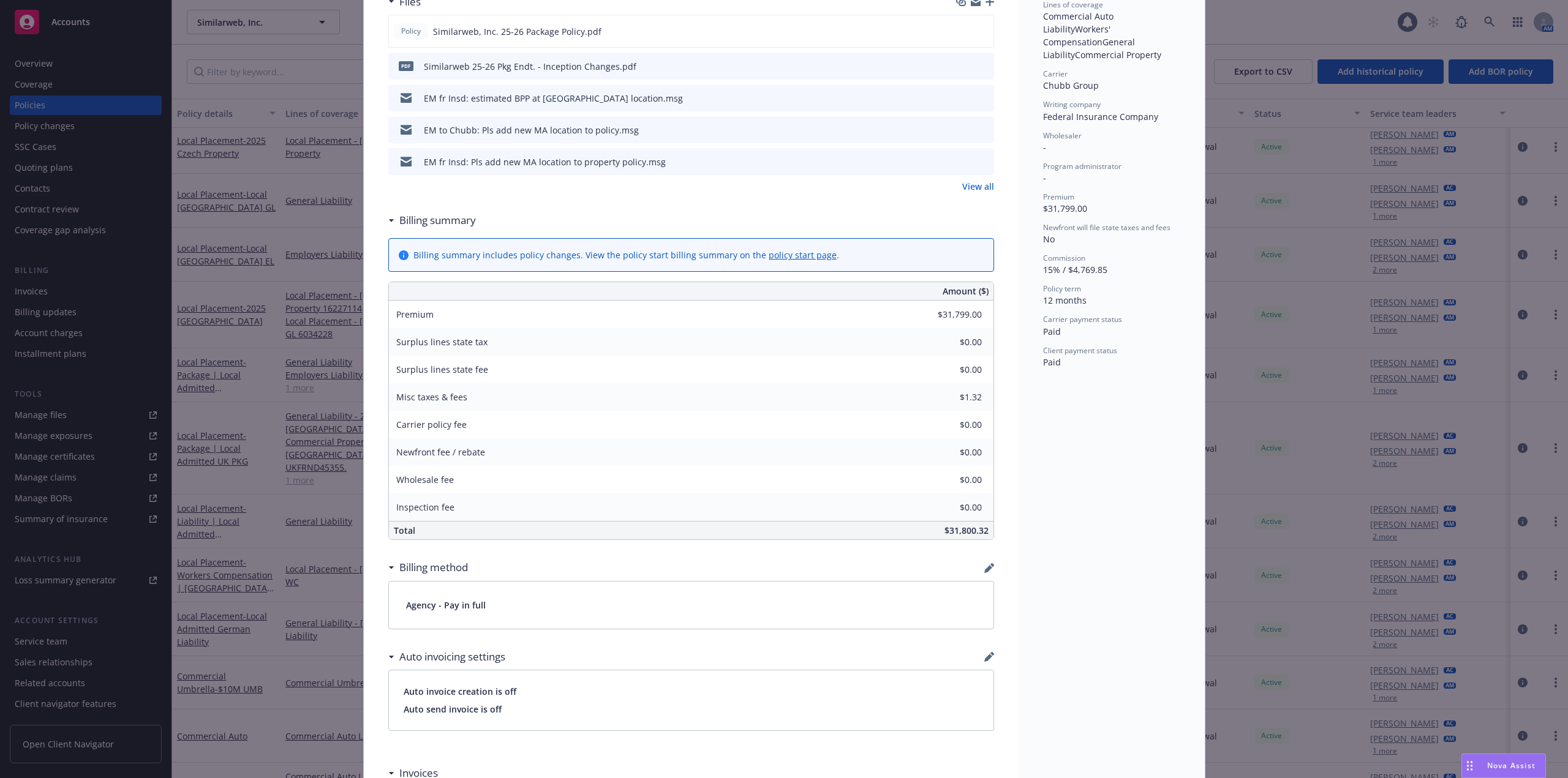
scroll to position [159, 0]
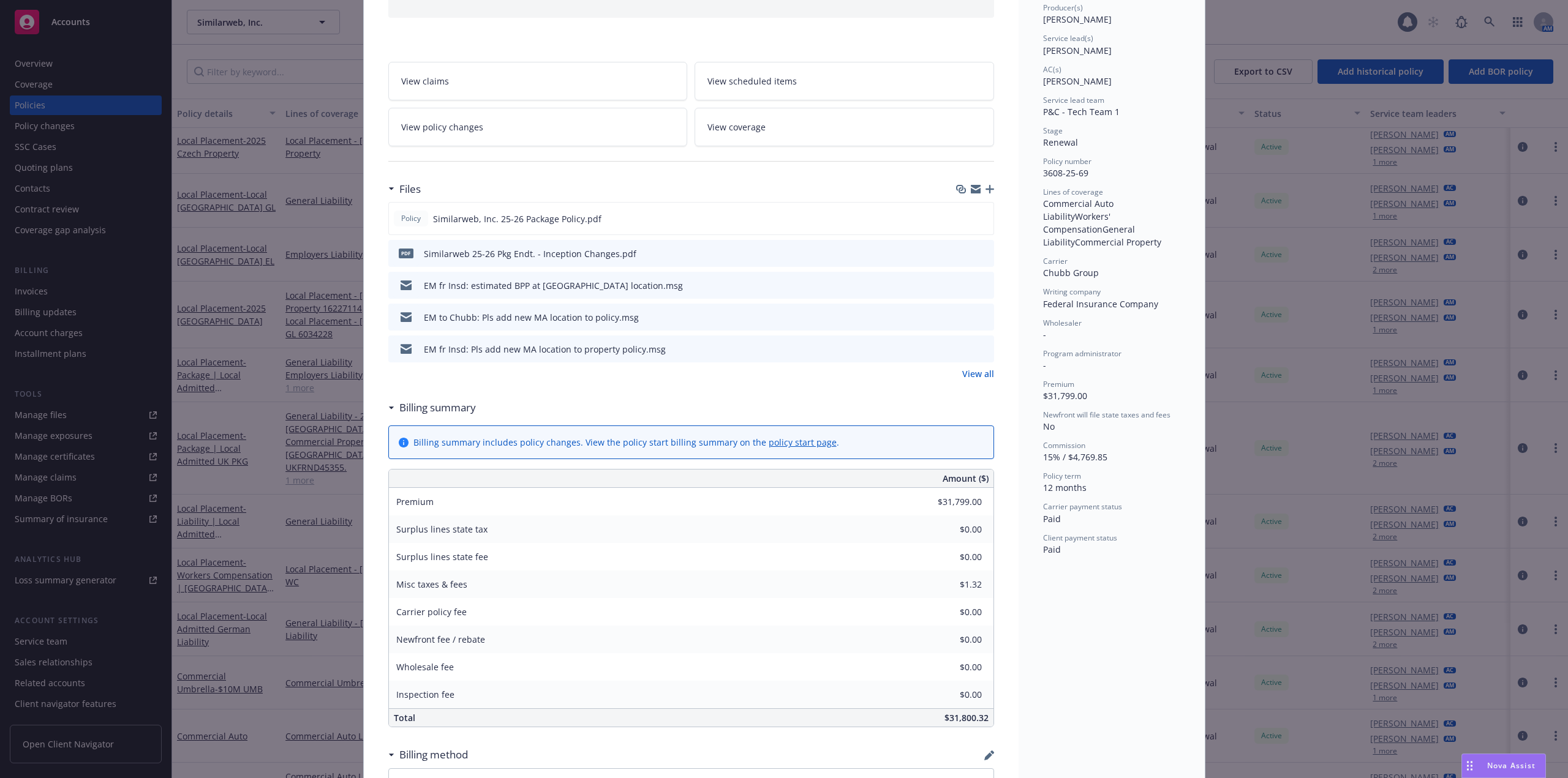
click at [507, 139] on link "View policy changes" at bounding box center [538, 127] width 300 height 39
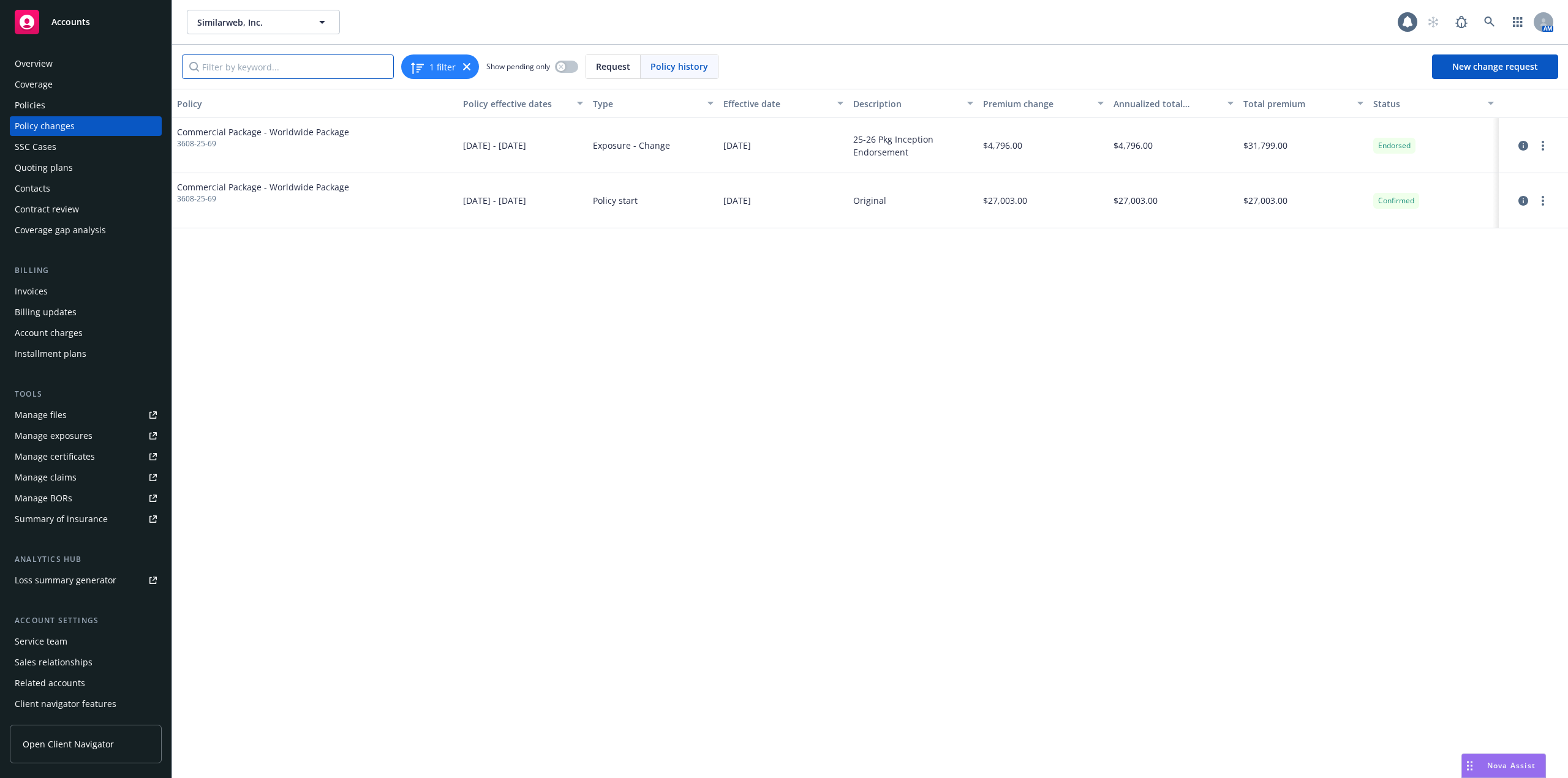
click at [264, 60] on input "Filter by keyword..." at bounding box center [288, 66] width 212 height 25
click at [44, 104] on div "Policies" at bounding box center [30, 105] width 30 height 20
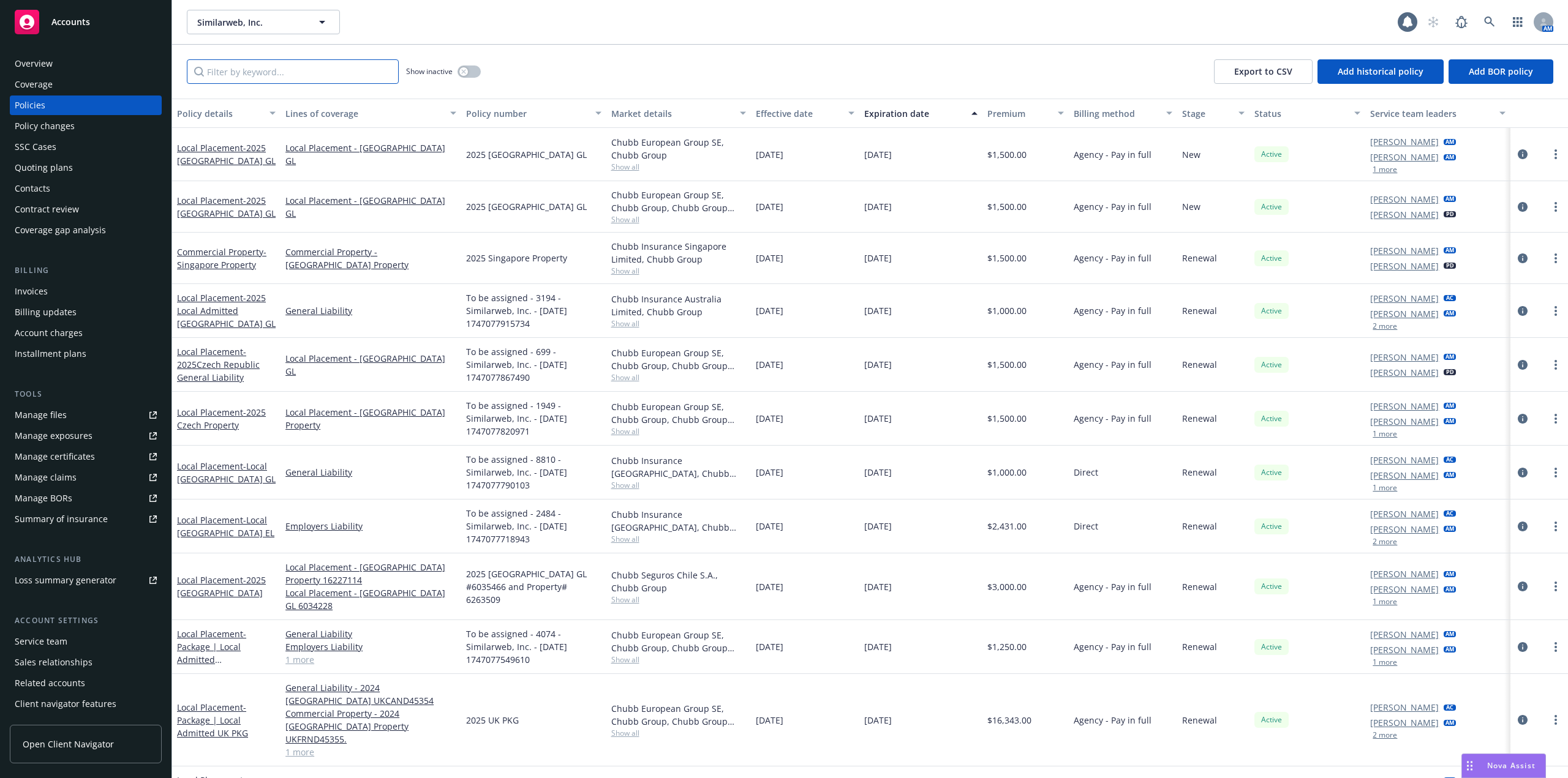
click at [248, 68] on input "Filter by keyword..." at bounding box center [293, 72] width 212 height 25
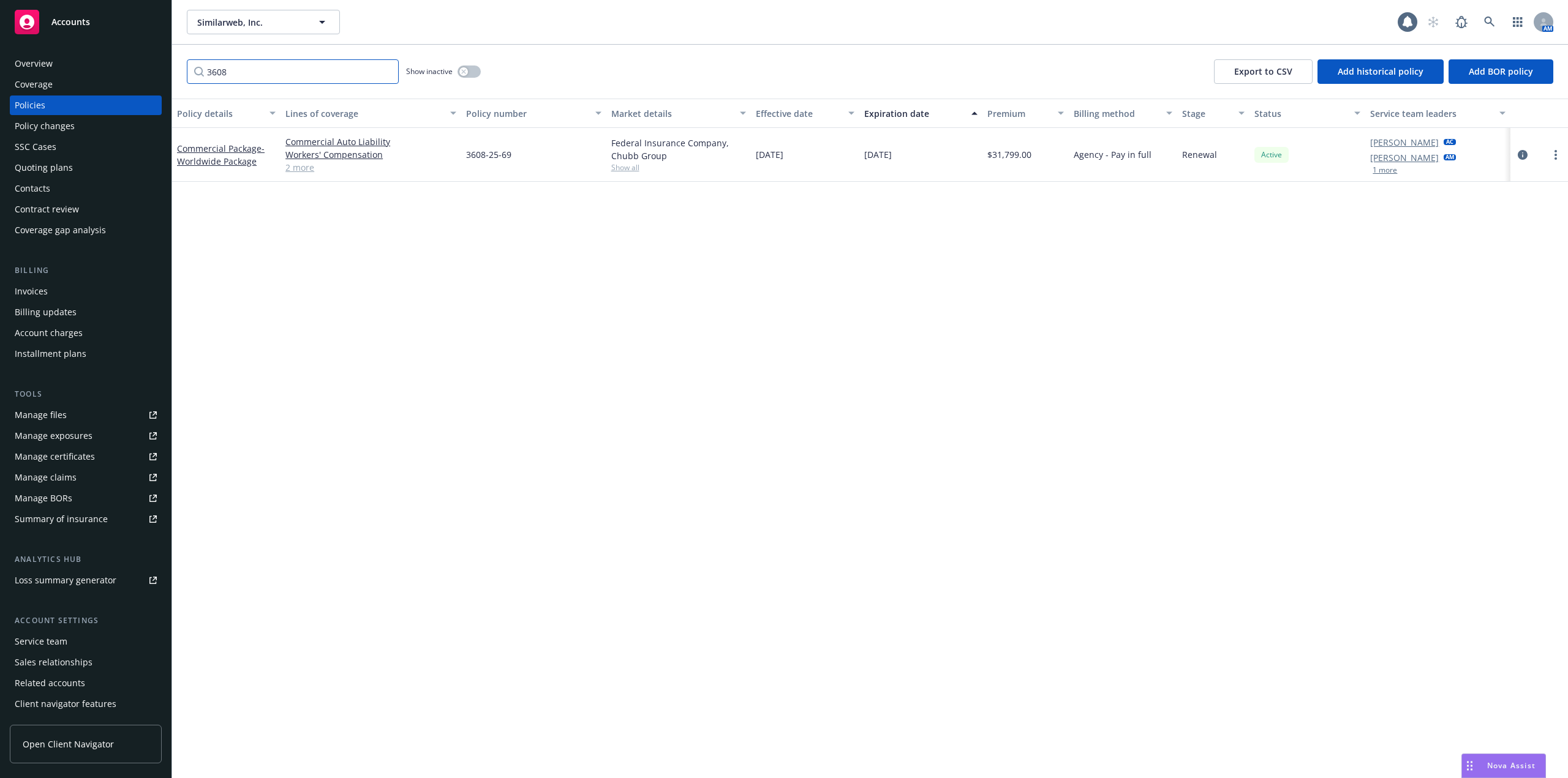
type input "3608"
click at [473, 65] on button "button" at bounding box center [469, 71] width 23 height 12
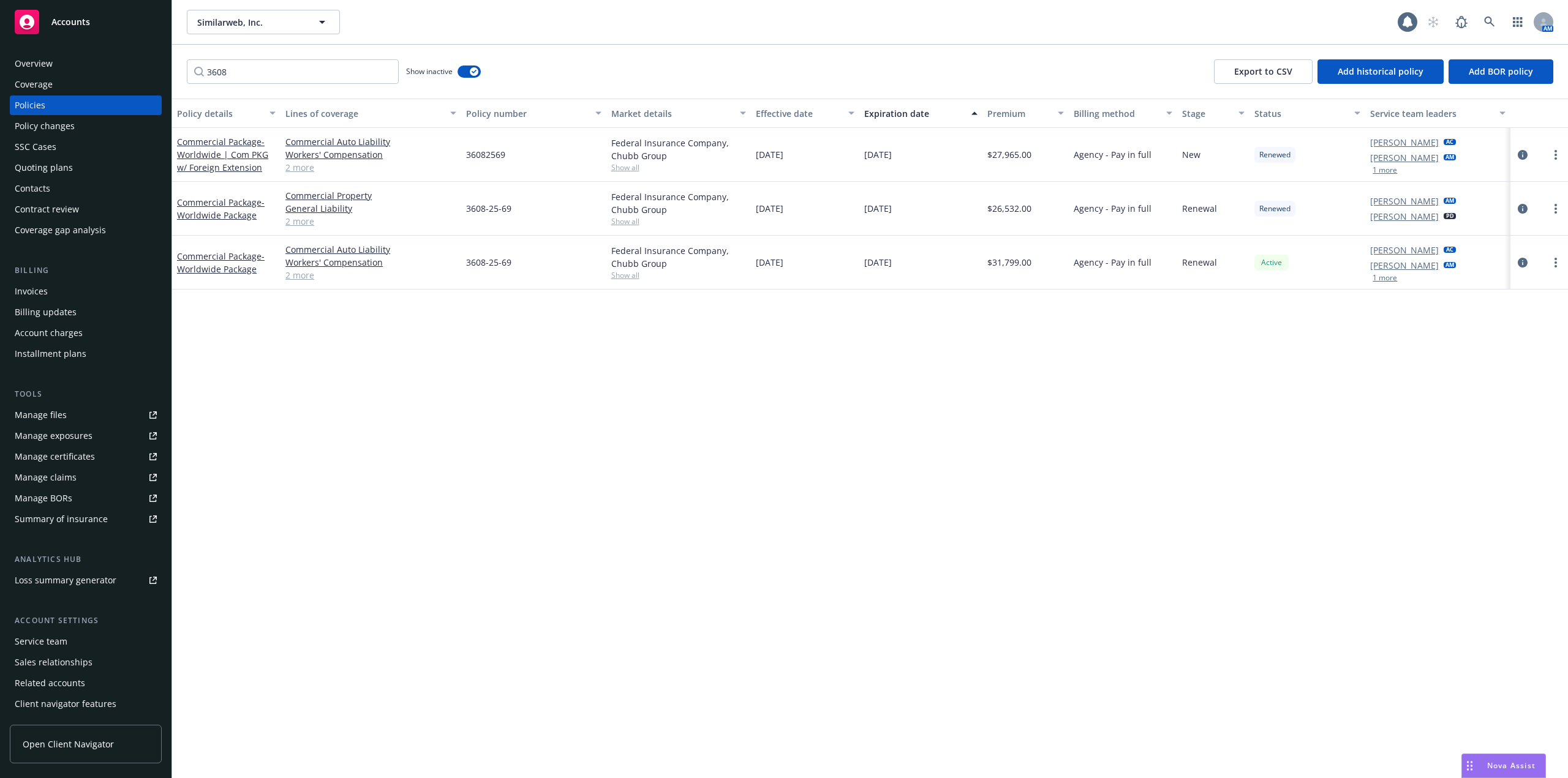
click at [902, 116] on div "Expiration date" at bounding box center [914, 113] width 100 height 13
click at [208, 201] on link "Commercial Package - Worldwide Package" at bounding box center [221, 208] width 87 height 25
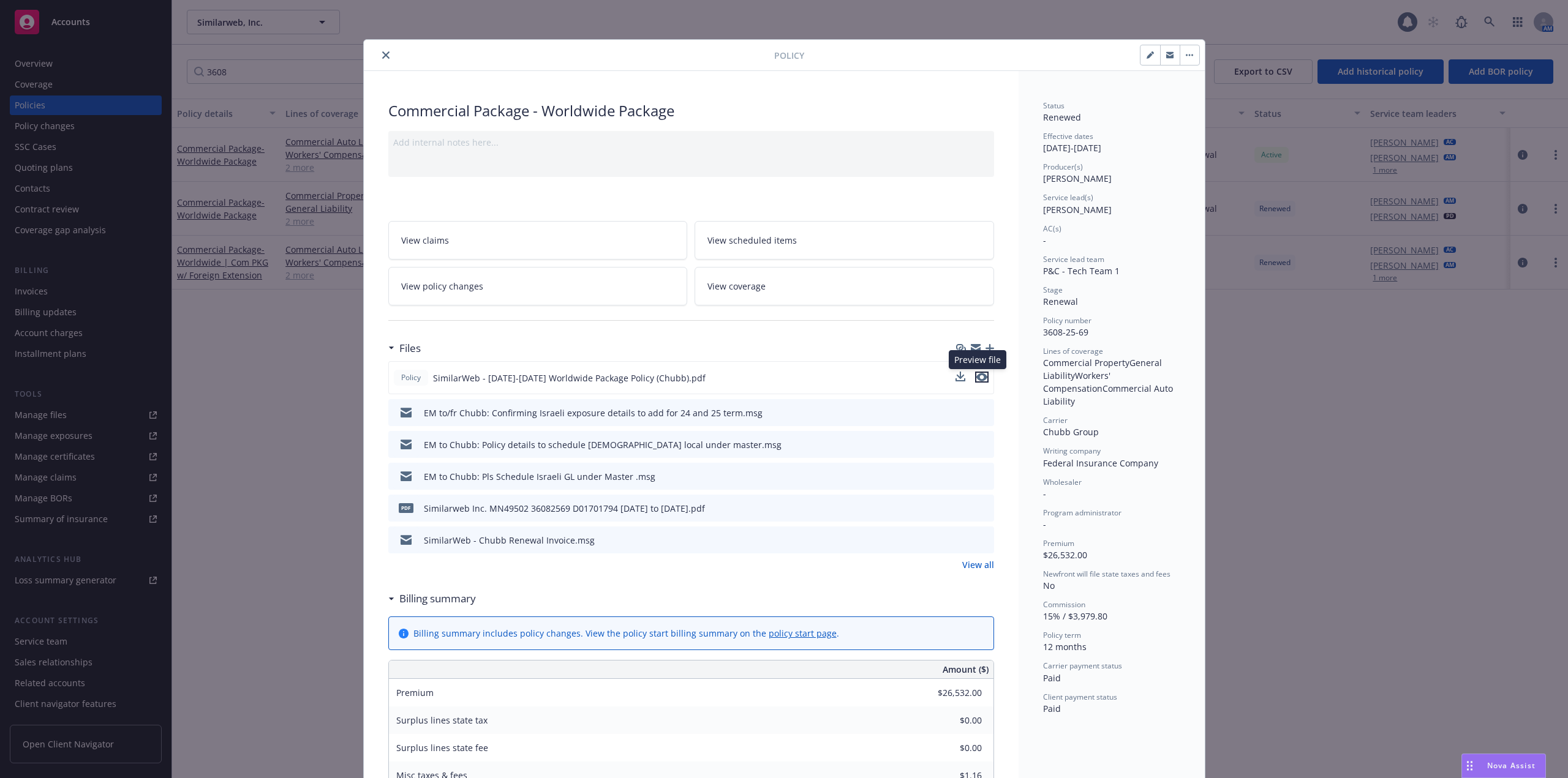
click at [977, 378] on icon "preview file" at bounding box center [982, 377] width 11 height 9
click at [980, 571] on link "View all" at bounding box center [978, 565] width 32 height 13
